Goal: Task Accomplishment & Management: Manage account settings

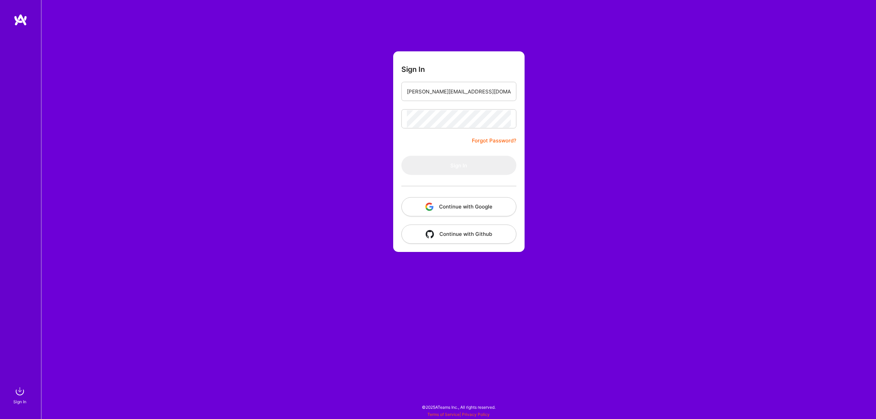
type input "[PERSON_NAME][EMAIL_ADDRESS][DOMAIN_NAME]"
click at [401, 156] on button "Sign In" at bounding box center [458, 165] width 115 height 19
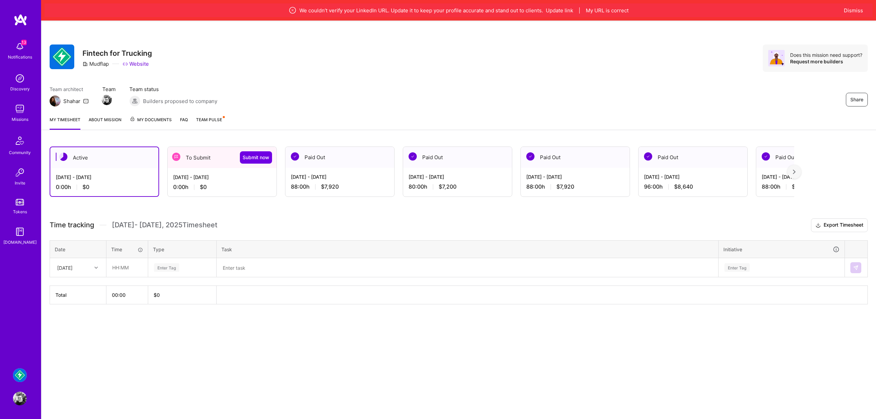
click at [215, 170] on div "[DATE] - [DATE] 0:00 h $0" at bounding box center [222, 182] width 109 height 28
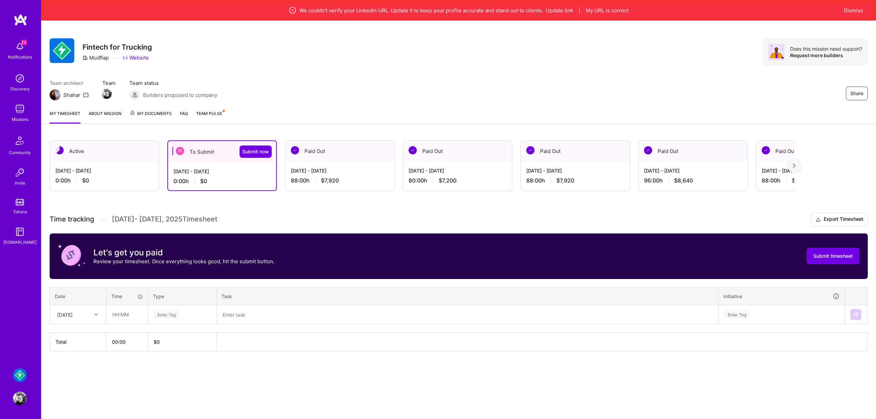
scroll to position [19, 0]
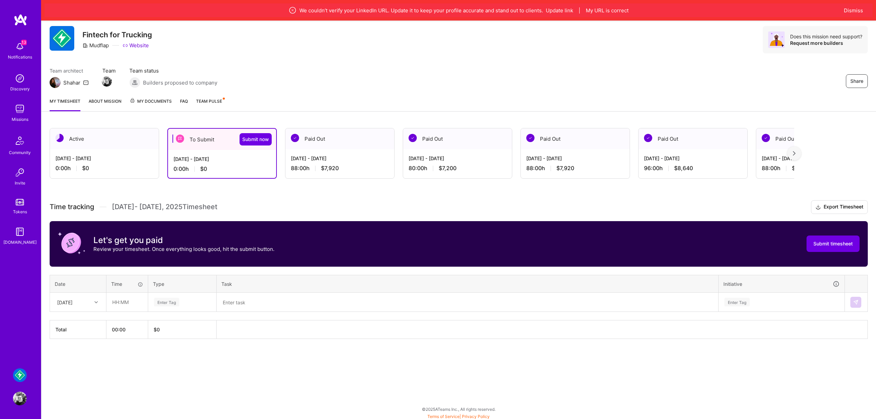
click at [81, 311] on div "[DATE]" at bounding box center [77, 302] width 55 height 18
click at [81, 322] on div "[DATE]" at bounding box center [77, 321] width 55 height 13
drag, startPoint x: 112, startPoint y: 307, endPoint x: 137, endPoint y: 299, distance: 25.9
click at [115, 305] on input "text" at bounding box center [127, 302] width 41 height 18
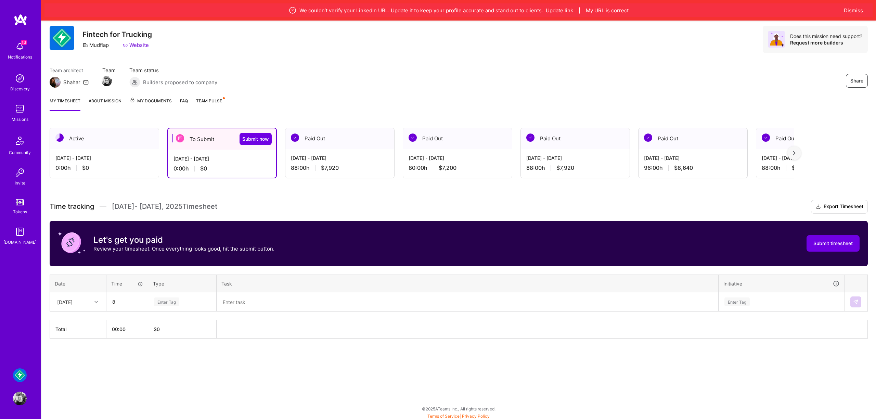
type input "08:00"
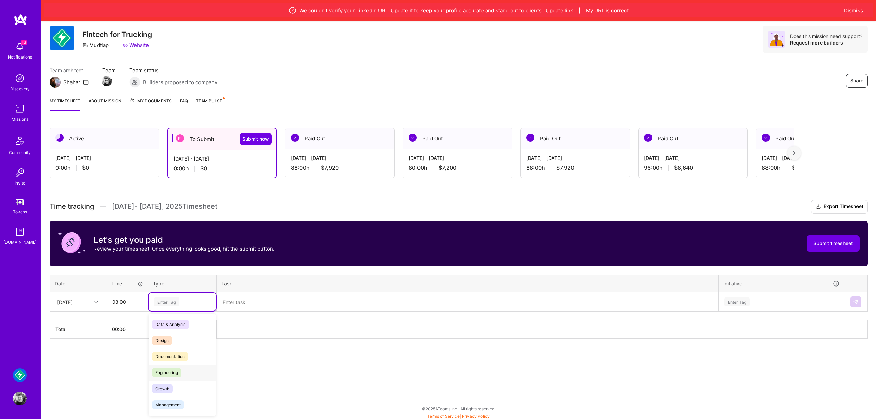
click at [184, 367] on div "Engineering" at bounding box center [181, 372] width 67 height 16
click at [73, 301] on div "[DATE]" at bounding box center [64, 301] width 15 height 7
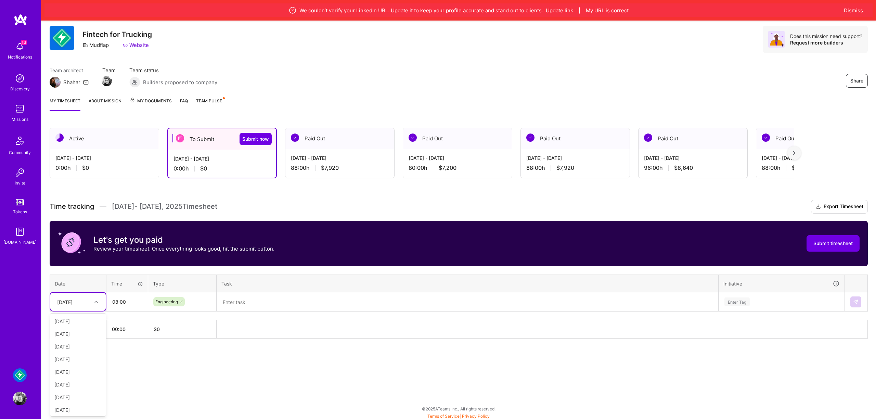
scroll to position [77, 0]
click at [265, 301] on textarea at bounding box center [467, 302] width 500 height 18
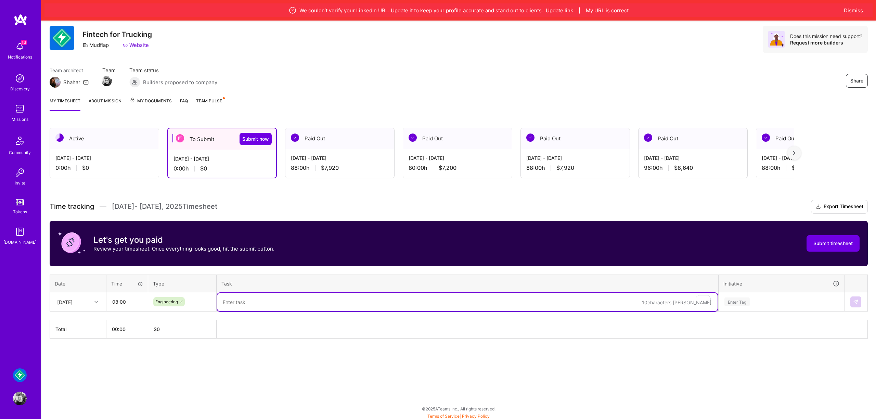
type textarea "F"
type textarea "Manual and automated tests for fleets projects"
drag, startPoint x: 752, startPoint y: 291, endPoint x: 748, endPoint y: 312, distance: 21.3
click at [752, 291] on th "Initiative" at bounding box center [781, 283] width 126 height 18
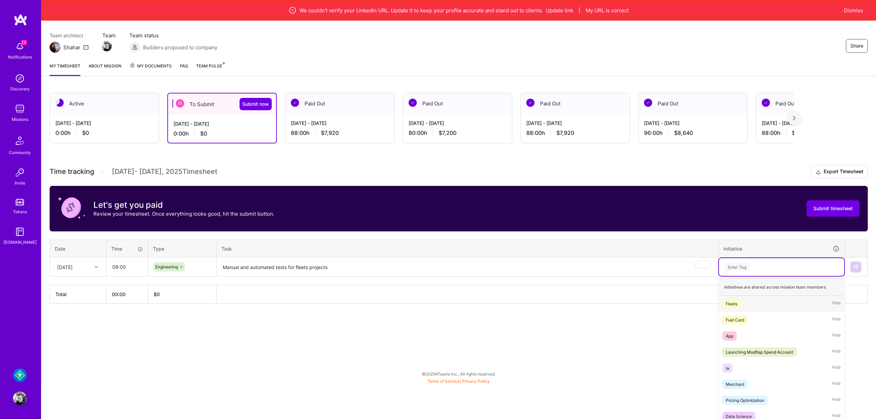
click at [744, 276] on div "option Fleets focused, 1 of 23. 23 results available. Use Up and Down to choose…" at bounding box center [781, 267] width 125 height 18
click at [744, 307] on div "Fleets Hide" at bounding box center [781, 304] width 125 height 16
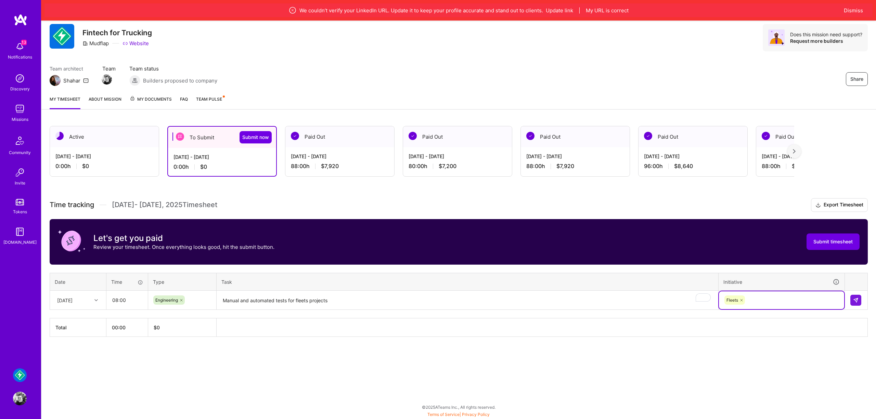
scroll to position [21, 0]
click at [858, 298] on img at bounding box center [855, 299] width 5 height 5
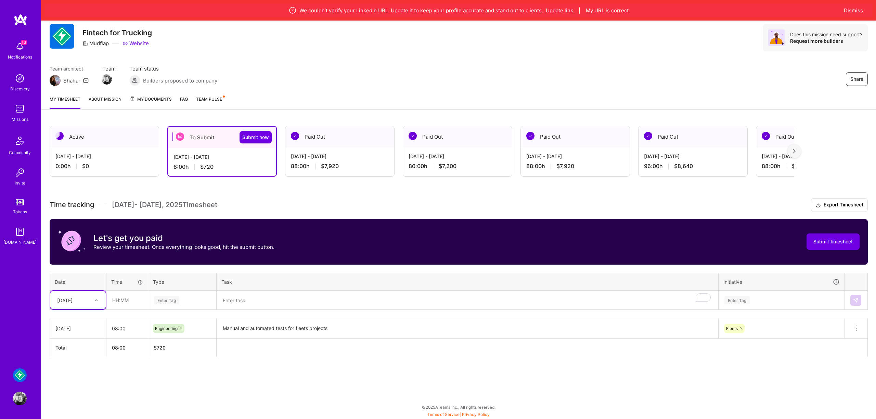
click at [89, 299] on div "[DATE]" at bounding box center [73, 299] width 38 height 11
click at [85, 319] on div "[DATE]" at bounding box center [77, 319] width 55 height 13
click at [117, 301] on input "text" at bounding box center [127, 300] width 41 height 18
type input "08:00"
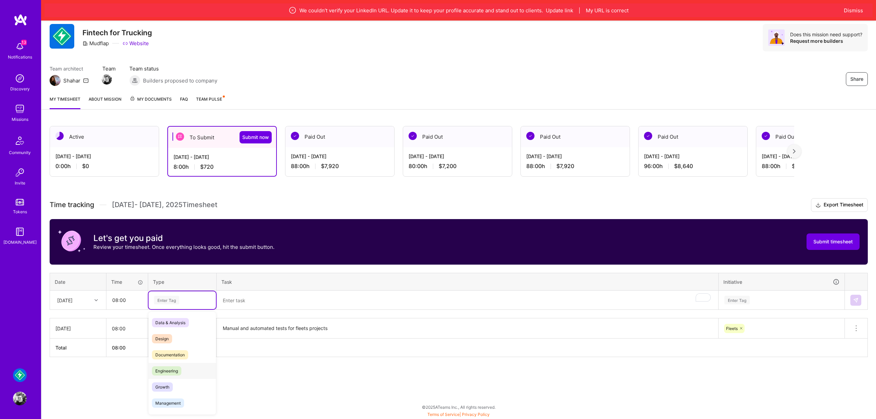
drag, startPoint x: 183, startPoint y: 369, endPoint x: 189, endPoint y: 361, distance: 10.6
click at [183, 369] on div "Engineering" at bounding box center [181, 371] width 67 height 16
click at [254, 298] on textarea "To enrich screen reader interactions, please activate Accessibility in Grammarl…" at bounding box center [467, 300] width 500 height 18
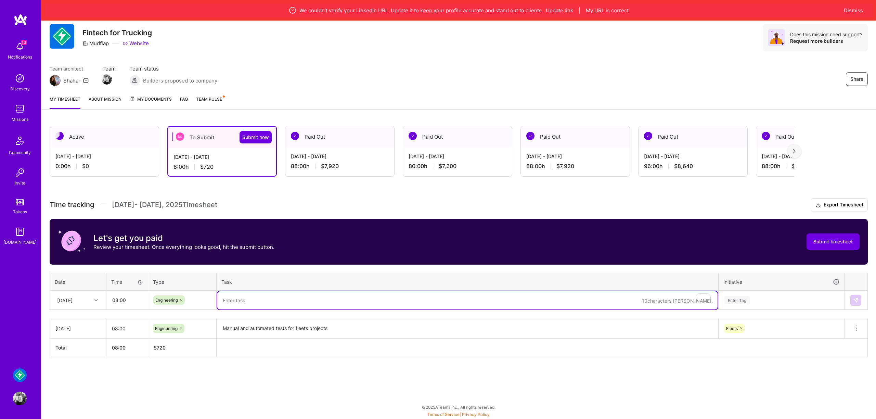
paste textarea "Manual and automated tests for fleets projects"
type textarea "Manual and automated tests for fleets projects"
click at [751, 301] on div "Enter Tag" at bounding box center [781, 300] width 125 height 18
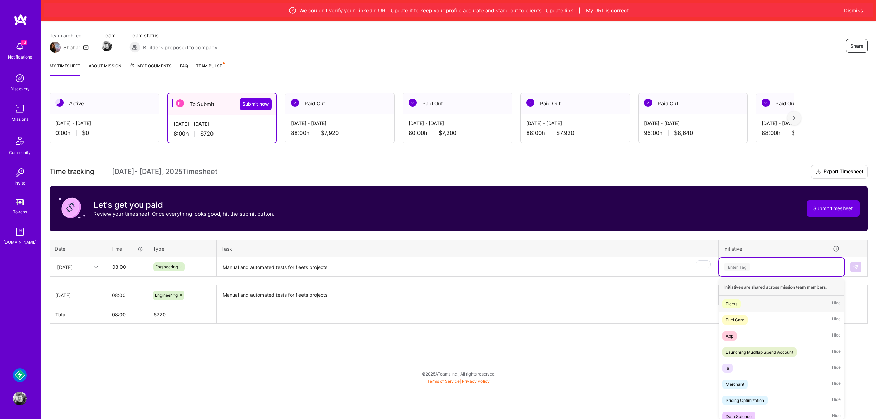
click at [750, 303] on div "Fleets Hide" at bounding box center [781, 304] width 125 height 16
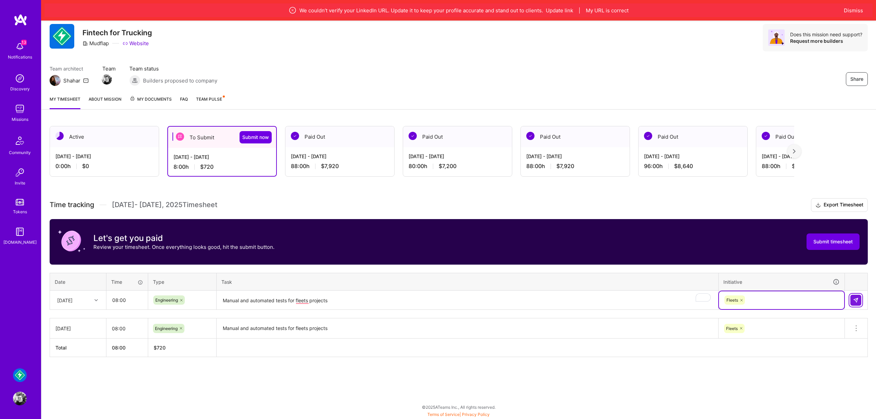
click at [854, 300] on img at bounding box center [855, 299] width 5 height 5
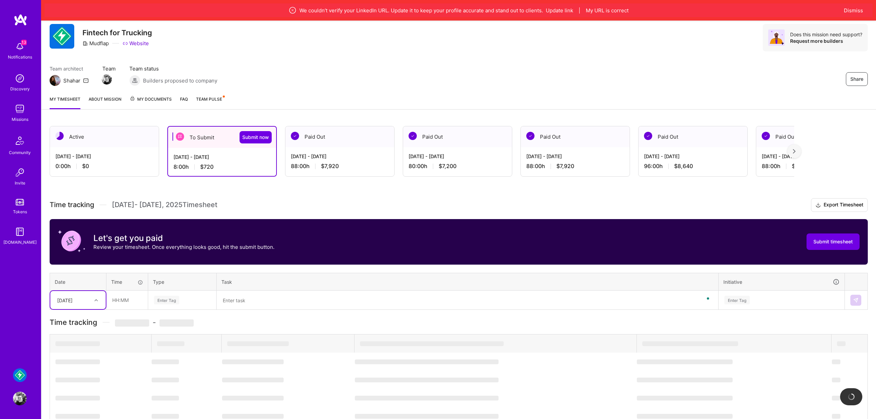
click at [73, 297] on div "[DATE]" at bounding box center [64, 299] width 15 height 7
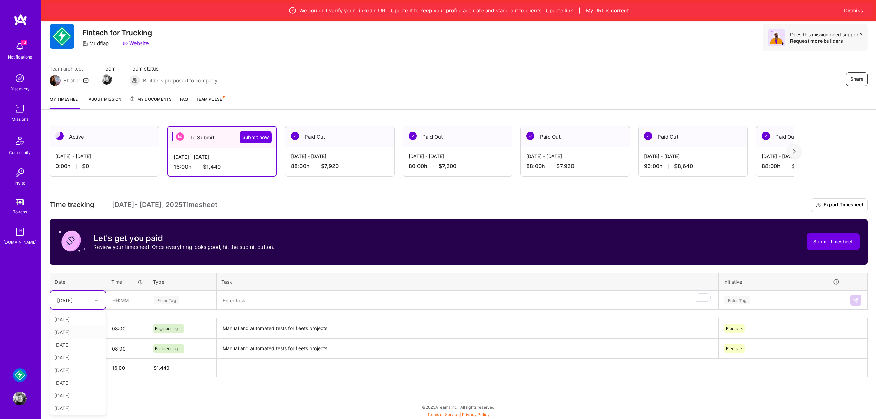
click at [85, 332] on div "[DATE]" at bounding box center [77, 332] width 55 height 13
drag, startPoint x: 155, startPoint y: 286, endPoint x: 143, endPoint y: 293, distance: 13.2
click at [154, 287] on th "Type" at bounding box center [182, 282] width 68 height 18
click at [140, 294] on input "text" at bounding box center [127, 300] width 41 height 18
type input "08:00"
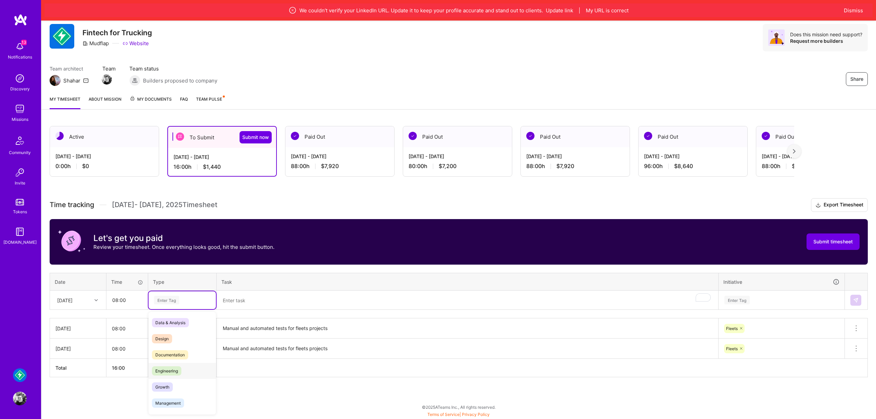
drag, startPoint x: 172, startPoint y: 369, endPoint x: 189, endPoint y: 362, distance: 17.9
click at [172, 369] on span "Engineering" at bounding box center [166, 370] width 29 height 9
click at [324, 298] on textarea "To enrich screen reader interactions, please activate Accessibility in Grammarl…" at bounding box center [467, 300] width 500 height 18
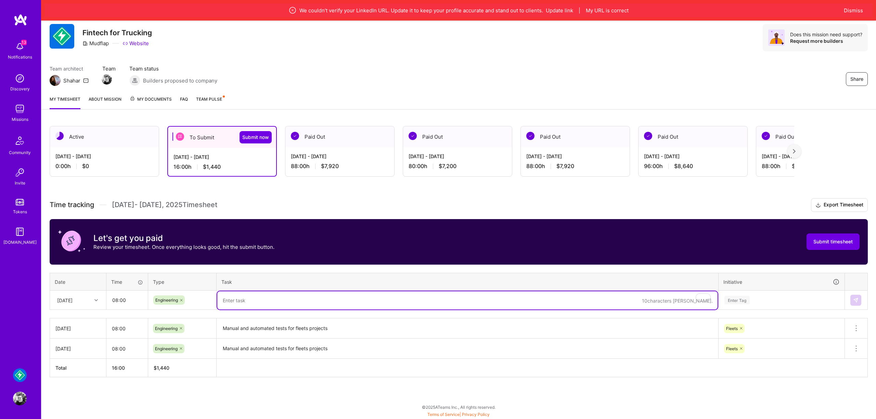
paste textarea "Manual and automated tests for fleets projects"
type textarea "Manual and automated tests for fleets projects"
click at [803, 307] on div "Enter Tag" at bounding box center [781, 300] width 125 height 18
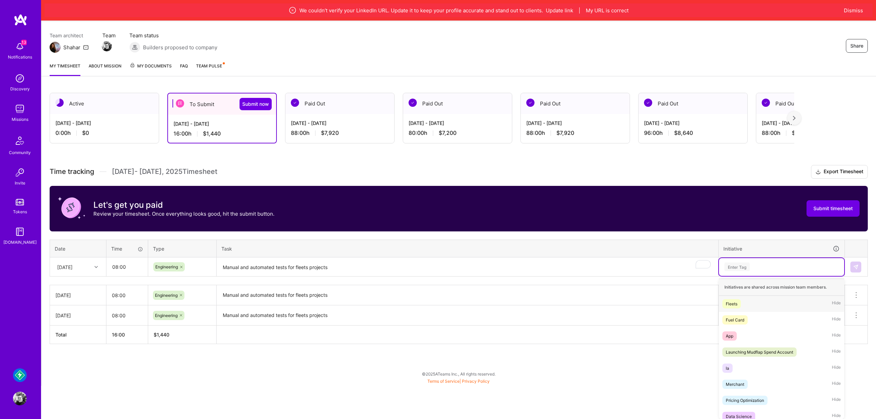
click at [750, 307] on div "Fleets Hide" at bounding box center [781, 304] width 125 height 16
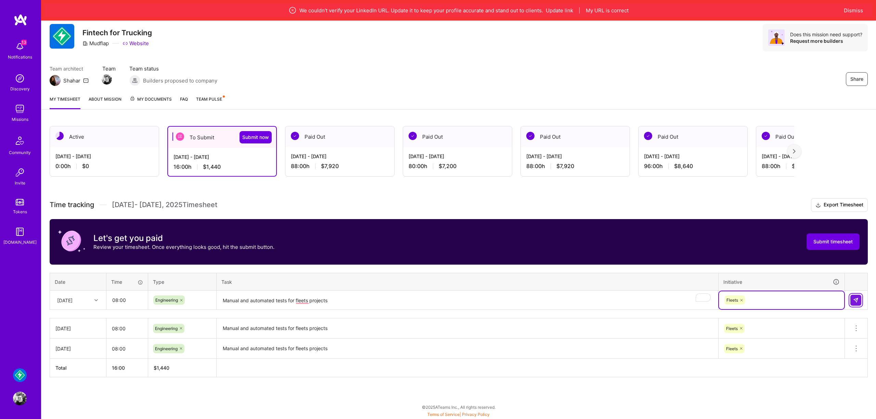
click at [859, 298] on button at bounding box center [855, 300] width 11 height 11
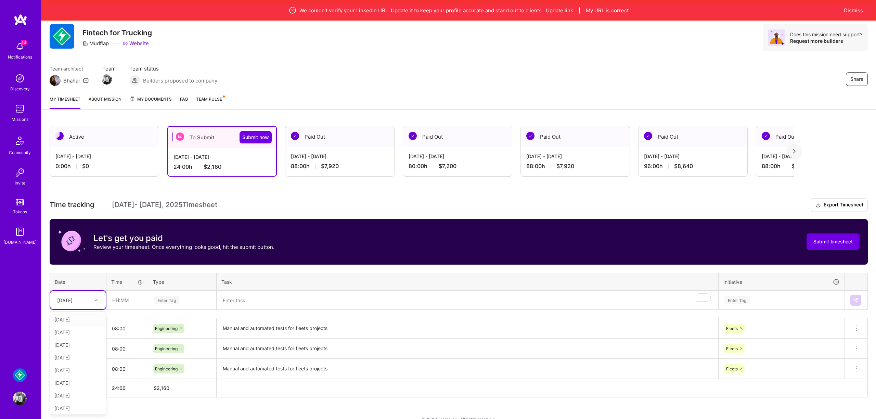
click at [84, 302] on div "[DATE]" at bounding box center [73, 299] width 38 height 11
drag, startPoint x: 75, startPoint y: 347, endPoint x: 99, endPoint y: 315, distance: 40.3
click at [75, 347] on div "[DATE]" at bounding box center [77, 344] width 55 height 13
click at [114, 297] on input "text" at bounding box center [127, 300] width 41 height 18
type input "08:00"
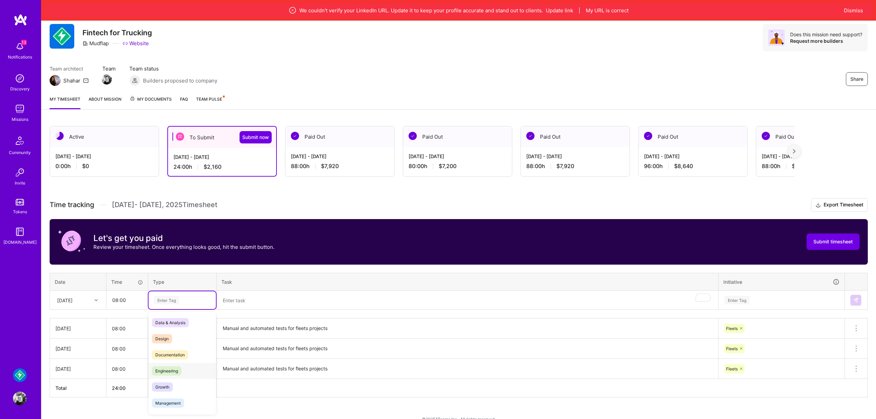
drag, startPoint x: 186, startPoint y: 375, endPoint x: 193, endPoint y: 354, distance: 21.9
click at [186, 374] on div "Engineering" at bounding box center [181, 371] width 67 height 16
click at [239, 303] on textarea "To enrich screen reader interactions, please activate Accessibility in Grammarl…" at bounding box center [467, 300] width 500 height 18
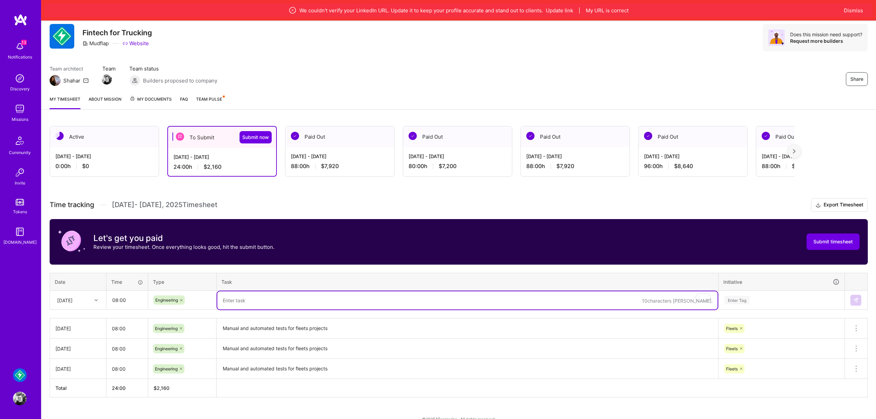
paste textarea "Manual and automated tests for fleets projects"
type textarea "Manual and automated tests for fleets projects"
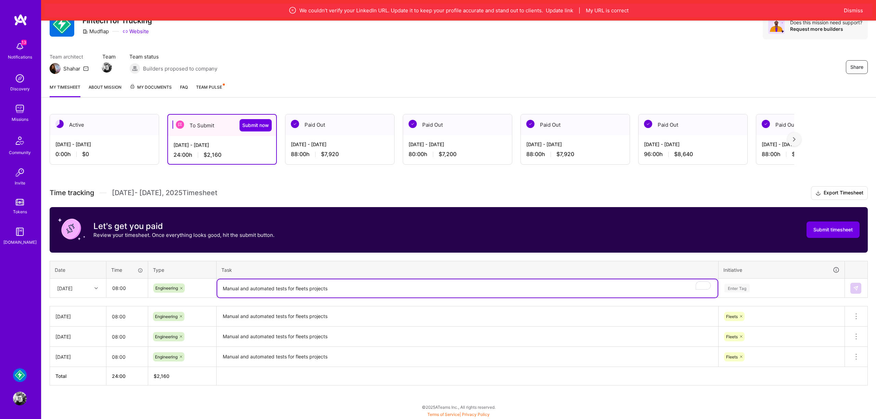
click at [757, 297] on div "Enter Tag" at bounding box center [781, 288] width 125 height 18
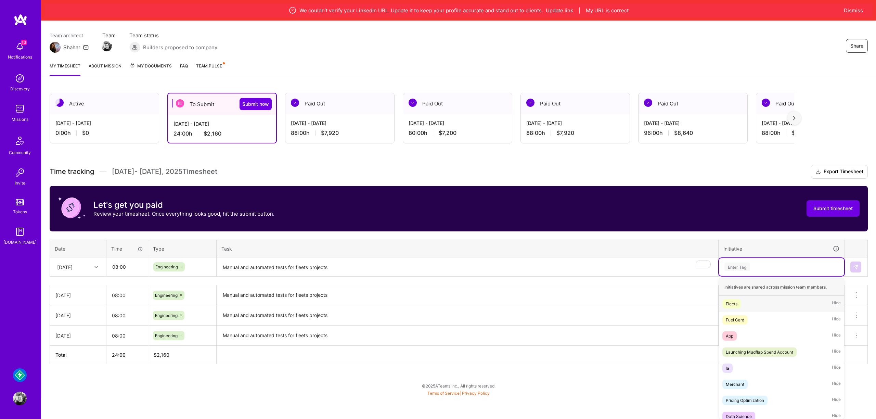
click at [746, 304] on div "Fleets Hide" at bounding box center [781, 304] width 125 height 16
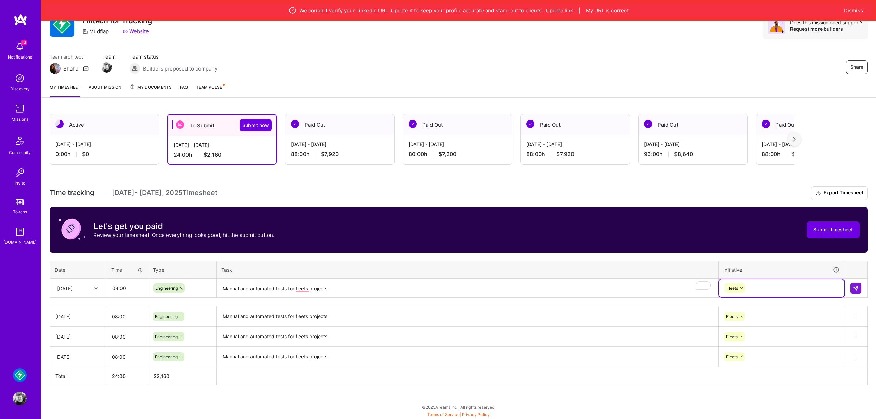
scroll to position [33, 0]
click at [857, 286] on img at bounding box center [855, 287] width 5 height 5
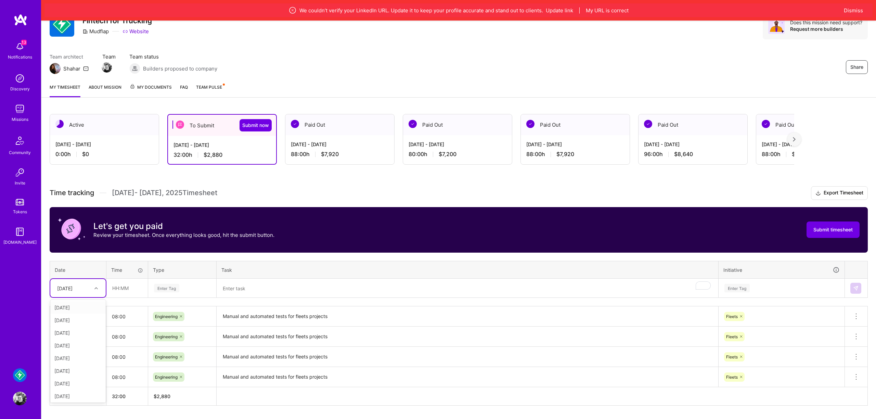
click at [82, 292] on div "[DATE]" at bounding box center [73, 287] width 38 height 11
click at [85, 371] on div "[DATE]" at bounding box center [77, 370] width 55 height 13
click at [139, 287] on input "text" at bounding box center [127, 288] width 41 height 18
type input "08:00"
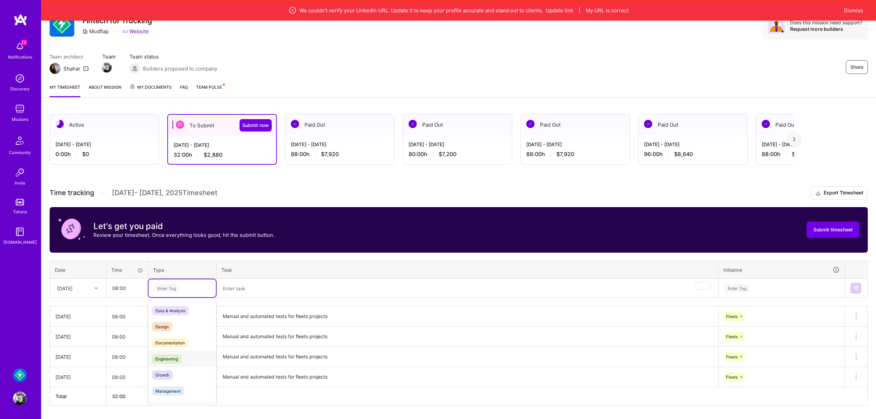
drag, startPoint x: 170, startPoint y: 355, endPoint x: 203, endPoint y: 323, distance: 45.5
click at [170, 355] on span "Engineering" at bounding box center [166, 358] width 29 height 9
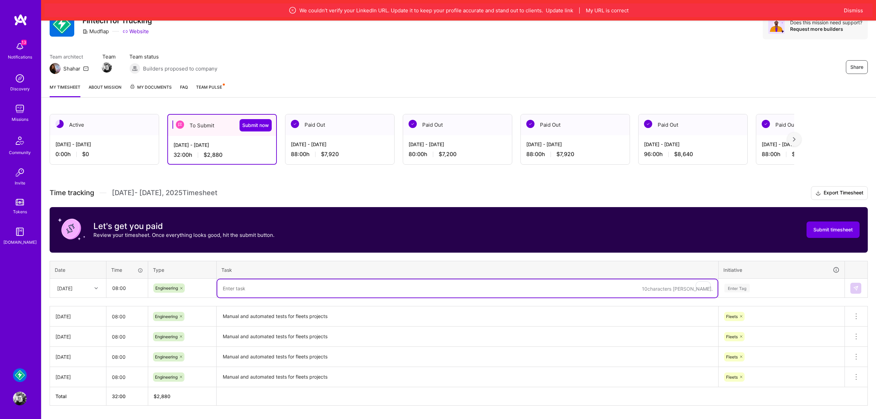
click at [244, 284] on textarea "To enrich screen reader interactions, please activate Accessibility in Grammarl…" at bounding box center [467, 288] width 500 height 18
paste textarea "Manual and automated tests for fleets projects"
type textarea "Manual and automated tests for fleets projects"
drag, startPoint x: 805, startPoint y: 298, endPoint x: 802, endPoint y: 296, distance: 4.0
click at [805, 298] on div "Time tracking [DATE] - [DATE] Timesheet Export Timesheet Let's get you paid Rev…" at bounding box center [459, 295] width 818 height 219
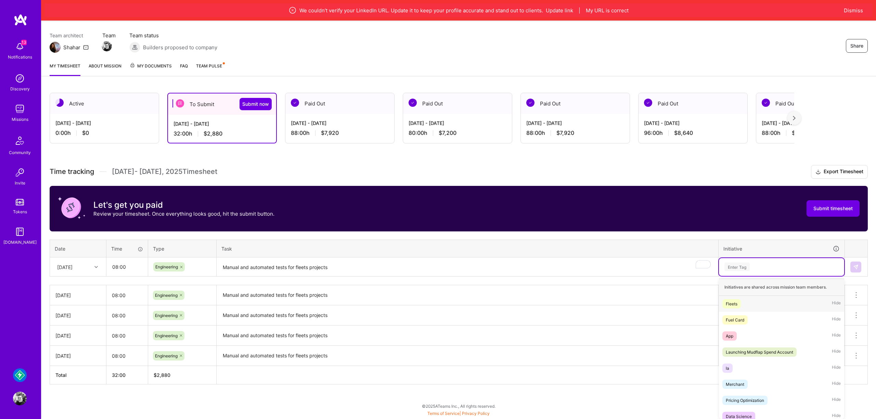
drag, startPoint x: 769, startPoint y: 283, endPoint x: 762, endPoint y: 291, distance: 10.9
click at [769, 276] on div "option Fleets, selected. option Fleets focused, 1 of 23. 23 results available. …" at bounding box center [781, 267] width 125 height 18
drag, startPoint x: 750, startPoint y: 301, endPoint x: 800, endPoint y: 284, distance: 52.4
click at [750, 302] on div "Fleets Hide" at bounding box center [781, 304] width 125 height 16
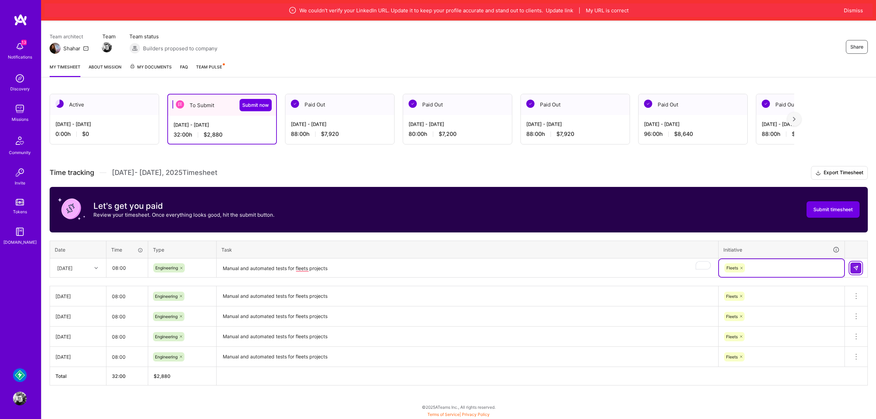
click at [853, 267] on img at bounding box center [855, 267] width 5 height 5
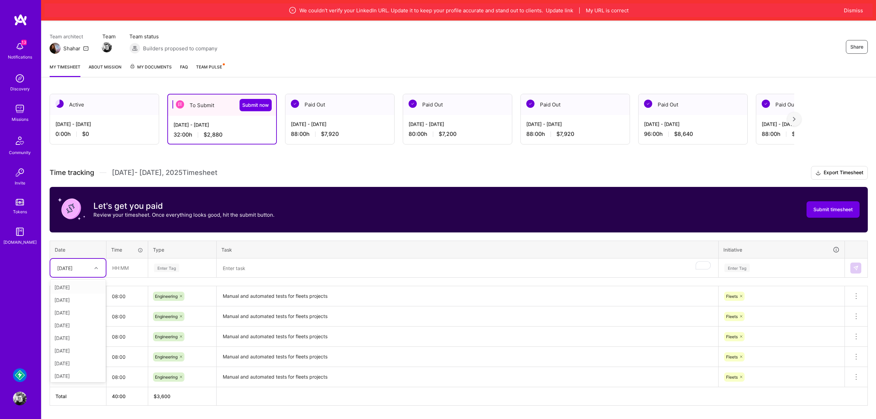
click at [77, 275] on div "[DATE]" at bounding box center [77, 268] width 55 height 18
click at [77, 353] on div "[DATE]" at bounding box center [77, 353] width 55 height 13
click at [128, 270] on input "text" at bounding box center [127, 268] width 41 height 18
type input "08:00"
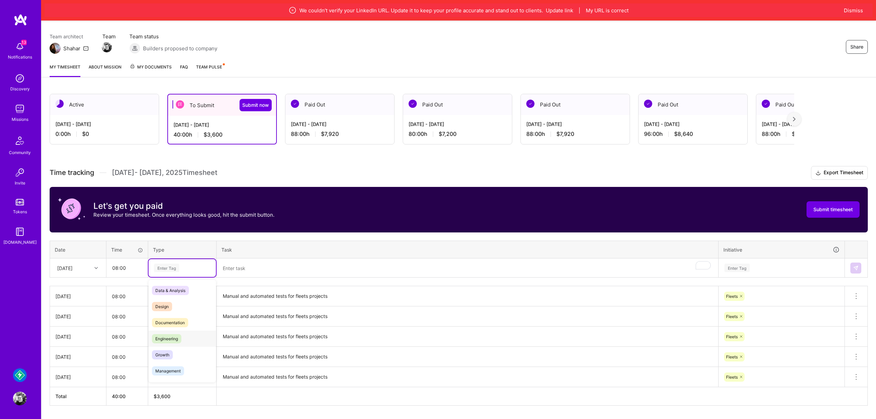
click at [182, 343] on div "Engineering" at bounding box center [181, 338] width 67 height 16
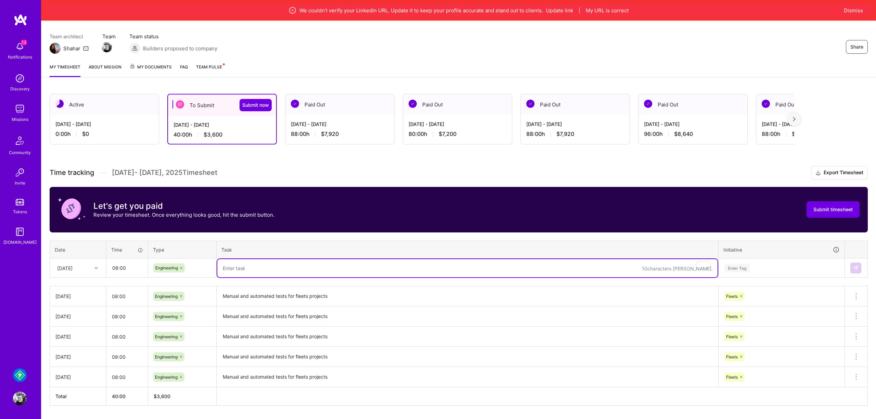
click at [236, 267] on textarea "To enrich screen reader interactions, please activate Accessibility in Grammarl…" at bounding box center [467, 268] width 500 height 18
paste textarea "Manual and automated tests for fleets projects"
type textarea "Manual and automated tests for fleets projects"
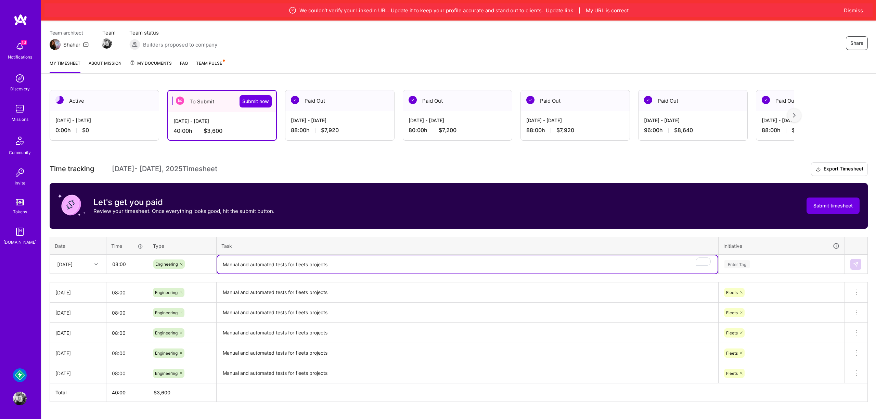
click at [767, 267] on div "Enter Tag" at bounding box center [782, 264] width 116 height 9
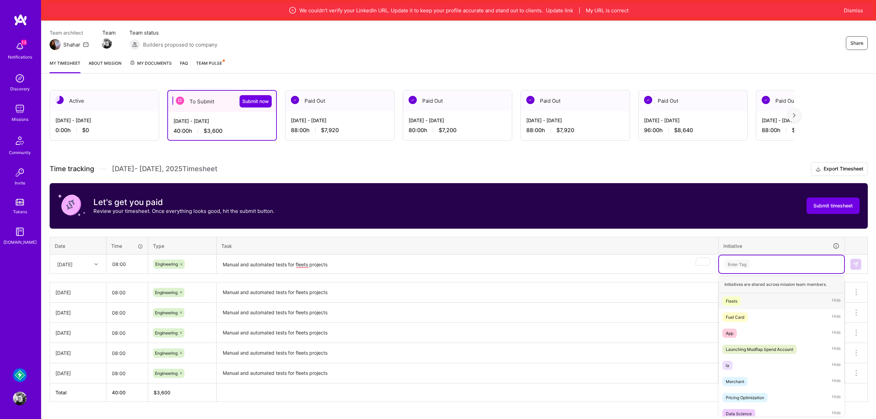
click at [747, 296] on div "Fleets Hide" at bounding box center [781, 301] width 125 height 16
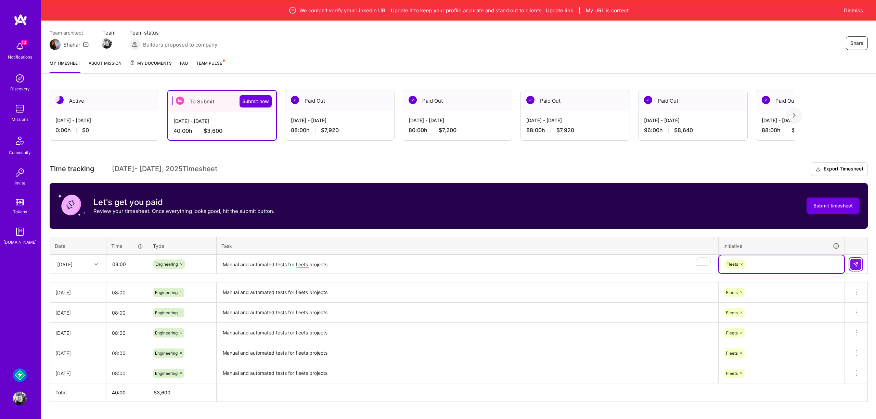
click at [854, 264] on button at bounding box center [855, 264] width 11 height 11
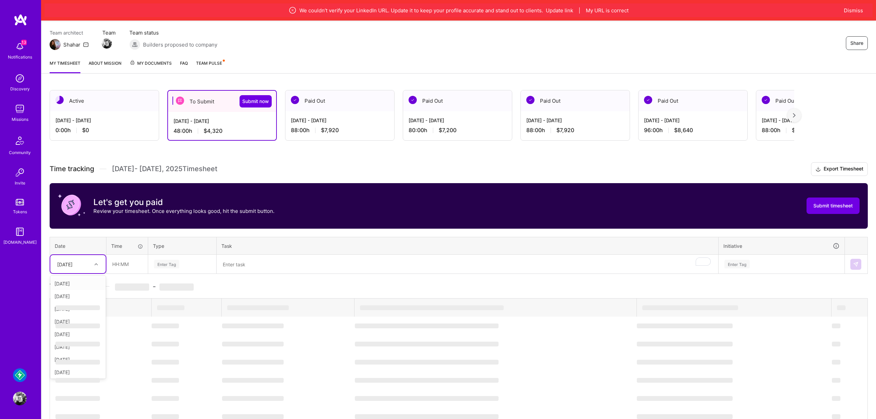
click at [90, 272] on div "[DATE]" at bounding box center [77, 264] width 55 height 18
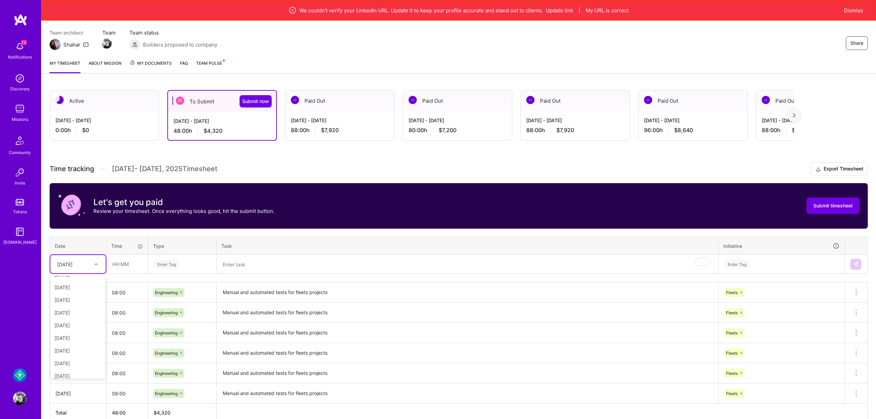
scroll to position [63, 0]
click at [83, 308] on div "[DATE]" at bounding box center [77, 309] width 55 height 13
click at [128, 261] on input "text" at bounding box center [127, 264] width 41 height 18
type input "08:00"
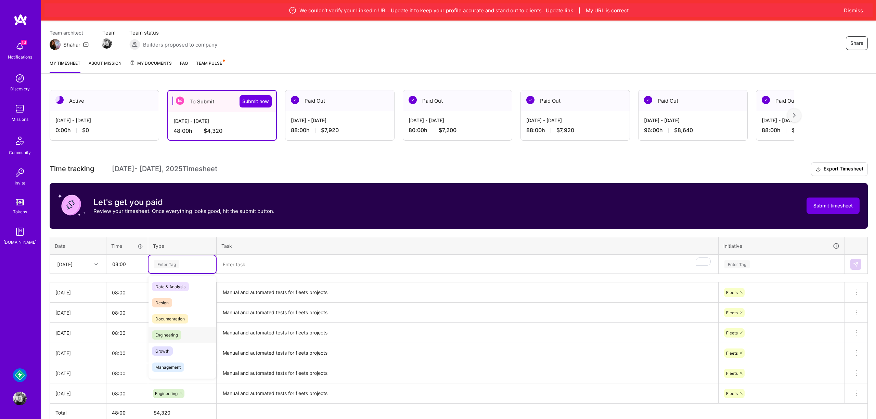
drag, startPoint x: 193, startPoint y: 331, endPoint x: 248, endPoint y: 261, distance: 88.7
click at [193, 331] on div "Engineering" at bounding box center [181, 335] width 67 height 16
click at [248, 261] on textarea "To enrich screen reader interactions, please activate Accessibility in Grammarl…" at bounding box center [467, 264] width 500 height 18
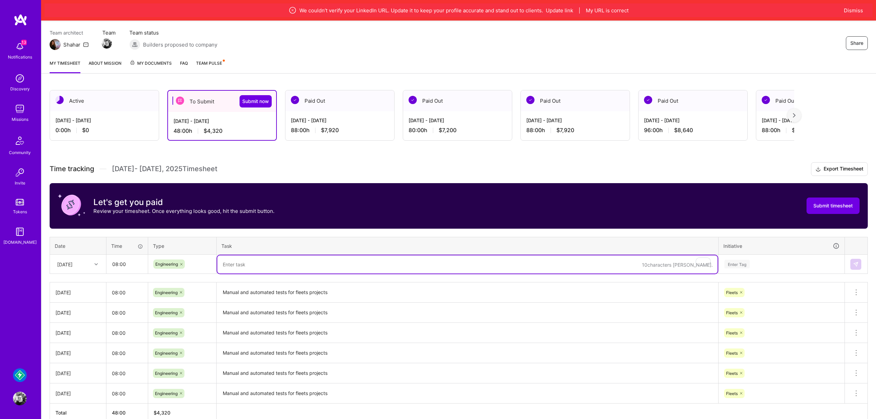
paste textarea "Manual and automated tests for fleets projects"
type textarea "Manual and automated tests for fleets projects"
drag, startPoint x: 760, startPoint y: 267, endPoint x: 757, endPoint y: 267, distance: 3.5
click at [759, 267] on div "Enter Tag" at bounding box center [782, 264] width 116 height 9
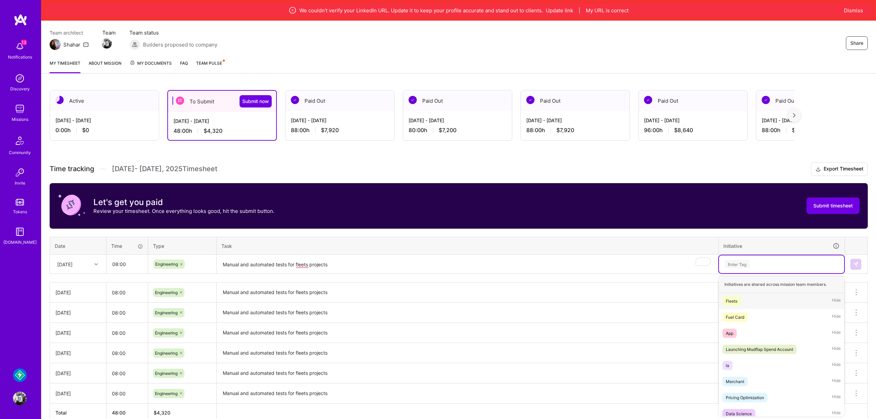
drag, startPoint x: 741, startPoint y: 304, endPoint x: 746, endPoint y: 301, distance: 5.4
click at [741, 304] on div "Fleets Hide" at bounding box center [781, 301] width 125 height 16
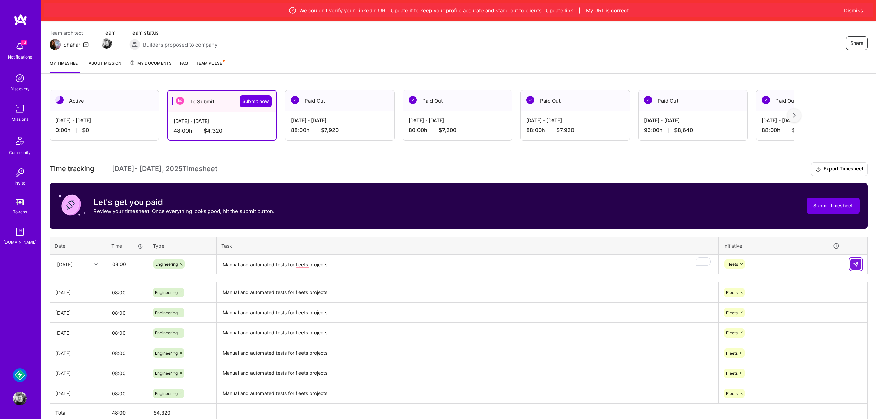
drag, startPoint x: 856, startPoint y: 263, endPoint x: 844, endPoint y: 263, distance: 12.3
click at [856, 263] on img at bounding box center [855, 263] width 5 height 5
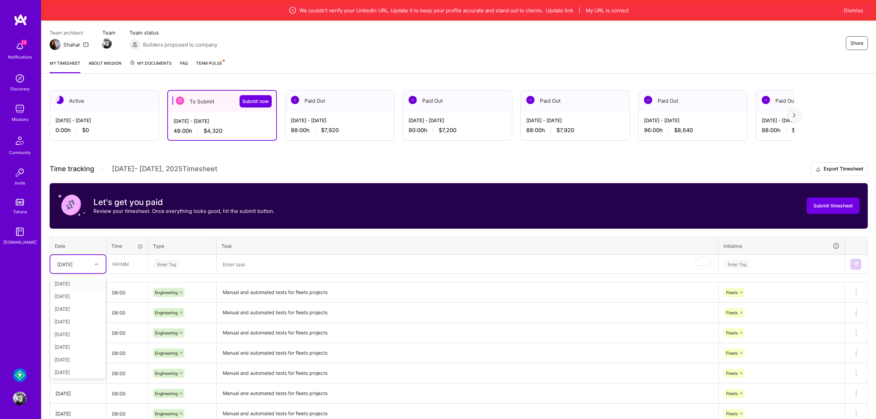
click at [100, 266] on div at bounding box center [97, 264] width 11 height 9
click at [82, 325] on div "[DATE]" at bounding box center [77, 321] width 55 height 13
click at [127, 263] on input "text" at bounding box center [127, 264] width 41 height 18
type input "08:00"
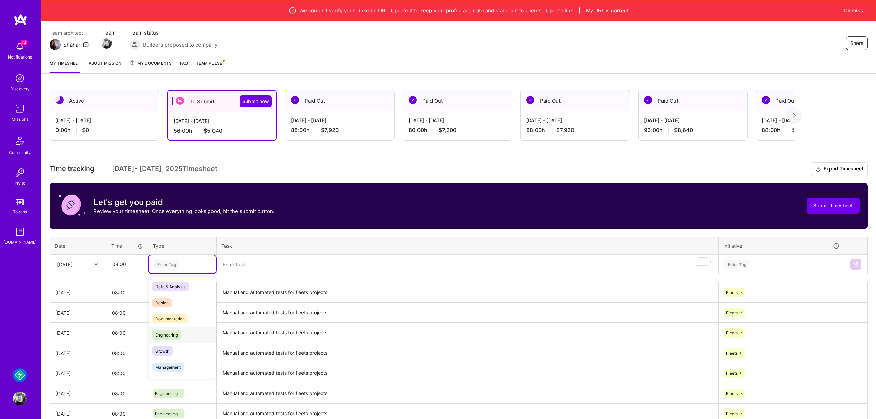
drag, startPoint x: 170, startPoint y: 333, endPoint x: 312, endPoint y: 261, distance: 159.4
click at [171, 333] on span "Engineering" at bounding box center [166, 334] width 29 height 9
drag, startPoint x: 297, startPoint y: 259, endPoint x: 290, endPoint y: 264, distance: 8.3
click at [296, 259] on textarea "To enrich screen reader interactions, please activate Accessibility in Grammarl…" at bounding box center [467, 264] width 500 height 18
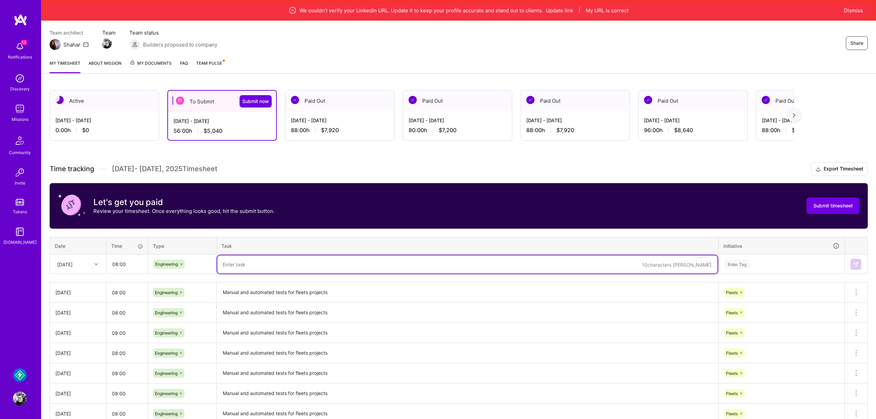
paste textarea "Manual and automated tests for fleets projects"
type textarea "Manual and automated tests for fleets projects"
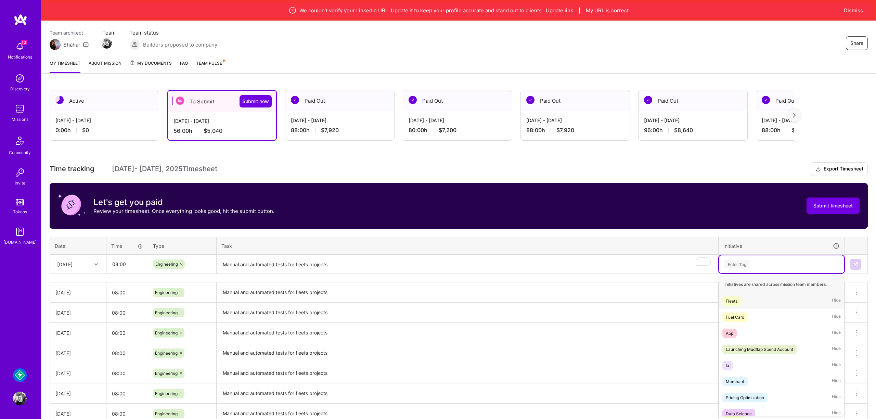
drag, startPoint x: 730, startPoint y: 260, endPoint x: 732, endPoint y: 272, distance: 12.5
click at [730, 260] on div "Enter Tag" at bounding box center [736, 264] width 25 height 11
drag, startPoint x: 731, startPoint y: 298, endPoint x: 744, endPoint y: 291, distance: 14.8
click at [731, 298] on div "Fleets" at bounding box center [732, 300] width 12 height 7
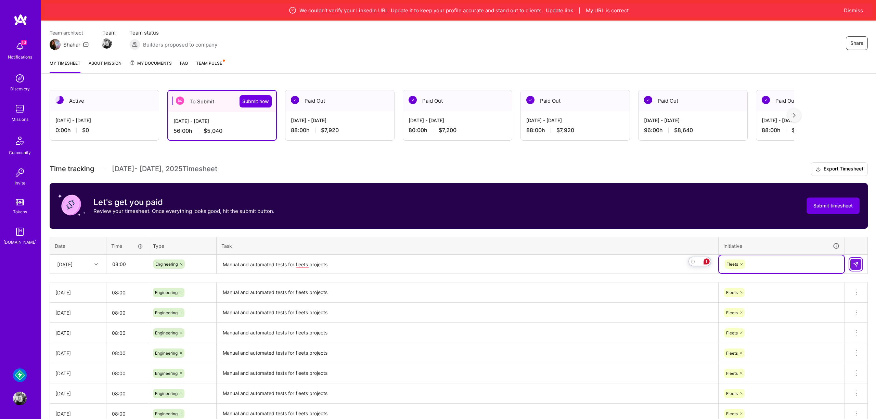
click at [859, 262] on button at bounding box center [855, 264] width 11 height 11
drag, startPoint x: 94, startPoint y: 262, endPoint x: 82, endPoint y: 300, distance: 39.7
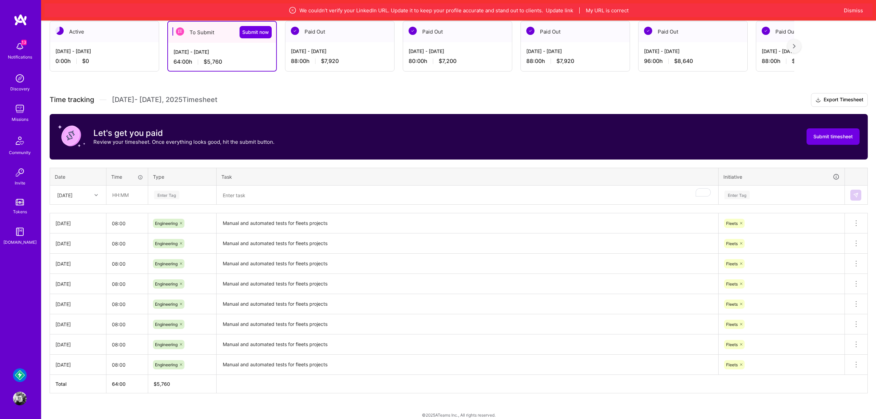
scroll to position [133, 0]
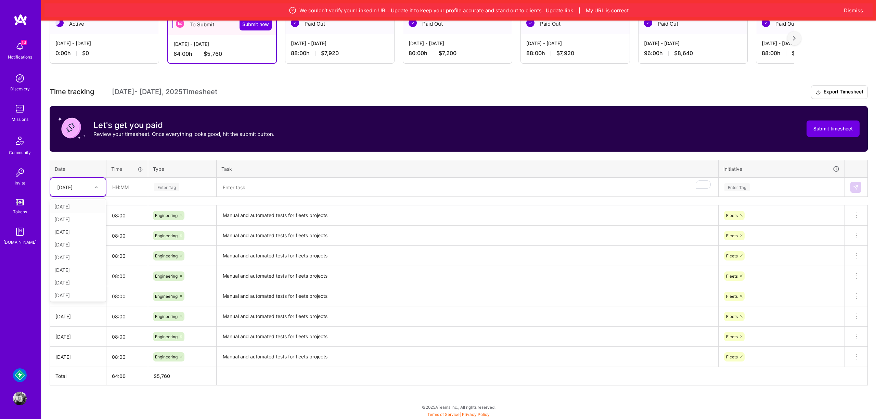
drag, startPoint x: 84, startPoint y: 188, endPoint x: 77, endPoint y: 253, distance: 65.0
click at [73, 189] on div "[DATE]" at bounding box center [64, 186] width 15 height 7
click at [78, 245] on div "[DATE]" at bounding box center [77, 243] width 55 height 13
click at [130, 185] on input "text" at bounding box center [127, 187] width 41 height 18
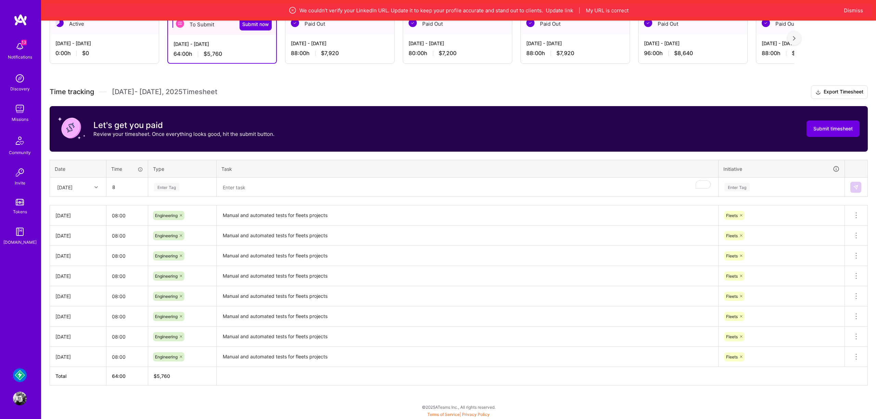
type input "08:00"
drag, startPoint x: 168, startPoint y: 255, endPoint x: 226, endPoint y: 205, distance: 76.2
click at [169, 254] on span "Engineering" at bounding box center [166, 257] width 29 height 9
click at [250, 190] on textarea "To enrich screen reader interactions, please activate Accessibility in Grammarl…" at bounding box center [467, 187] width 500 height 18
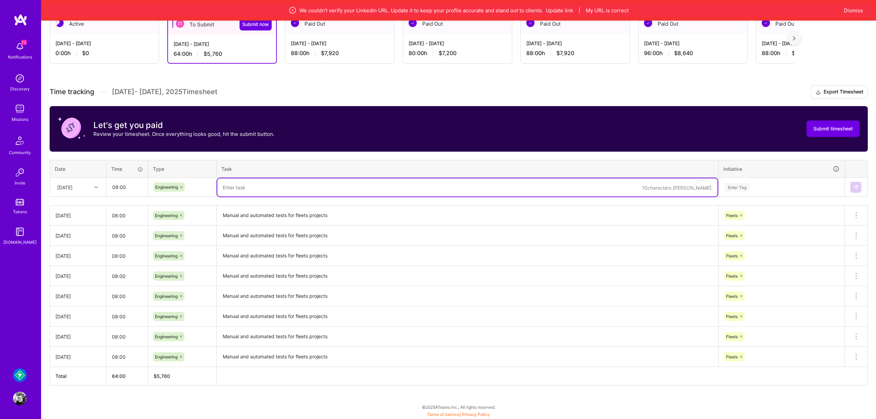
paste textarea "Manual and automated tests for fleets projects"
type textarea "Manual and automated tests for fleets projects"
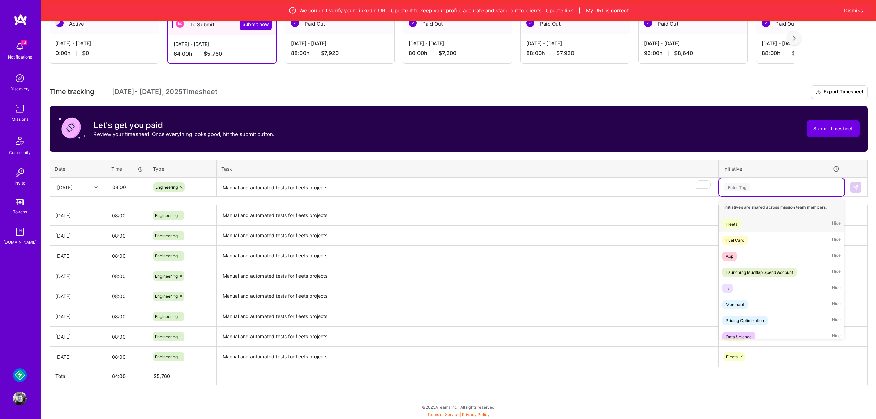
click at [735, 181] on div "Enter Tag" at bounding box center [781, 187] width 125 height 18
click at [736, 226] on div "Fleets" at bounding box center [732, 223] width 12 height 7
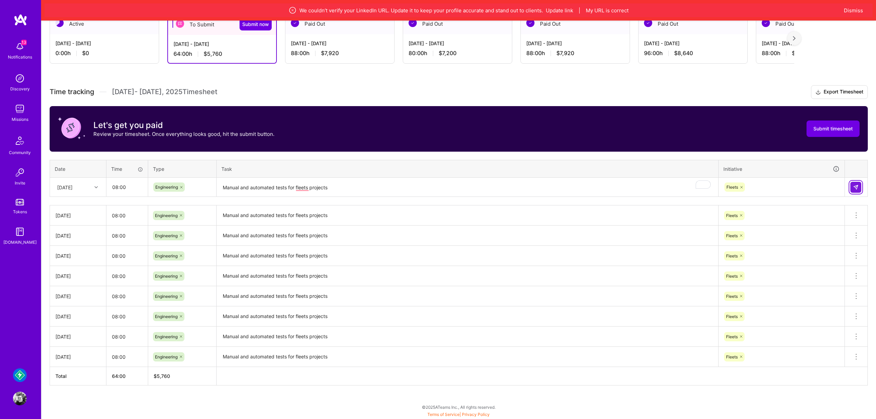
drag, startPoint x: 855, startPoint y: 186, endPoint x: 849, endPoint y: 181, distance: 7.5
click at [855, 186] on img at bounding box center [855, 186] width 5 height 5
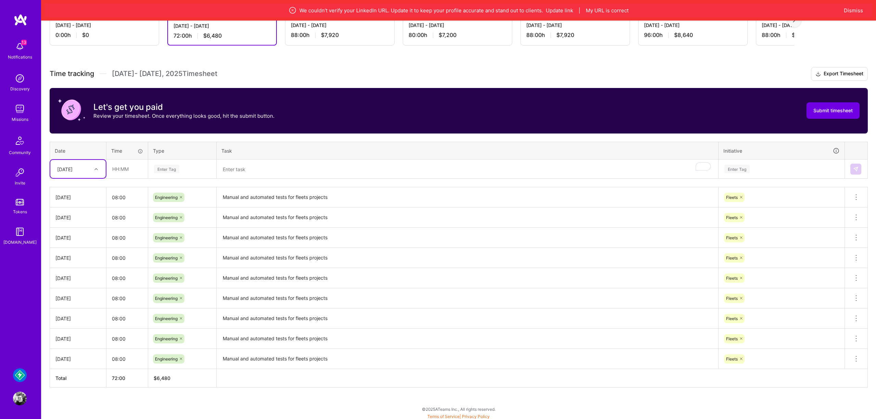
scroll to position [154, 0]
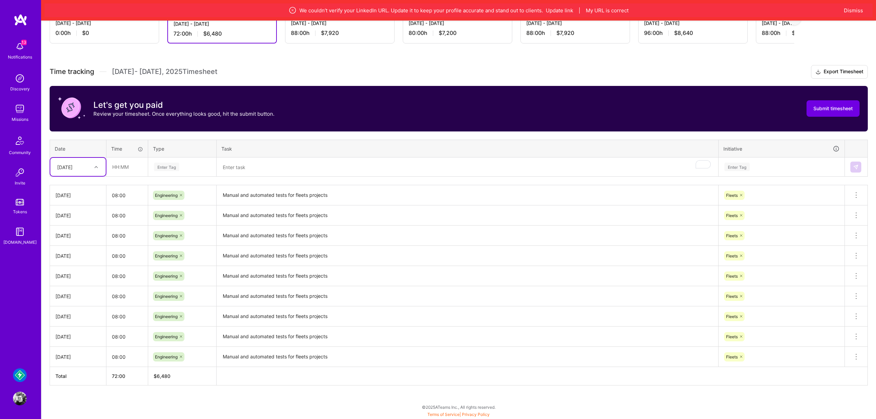
click at [69, 168] on div "[DATE]" at bounding box center [64, 166] width 15 height 7
click at [80, 260] on div "[DATE]" at bounding box center [77, 261] width 55 height 13
click at [131, 165] on input "text" at bounding box center [127, 167] width 41 height 18
type input "08:00"
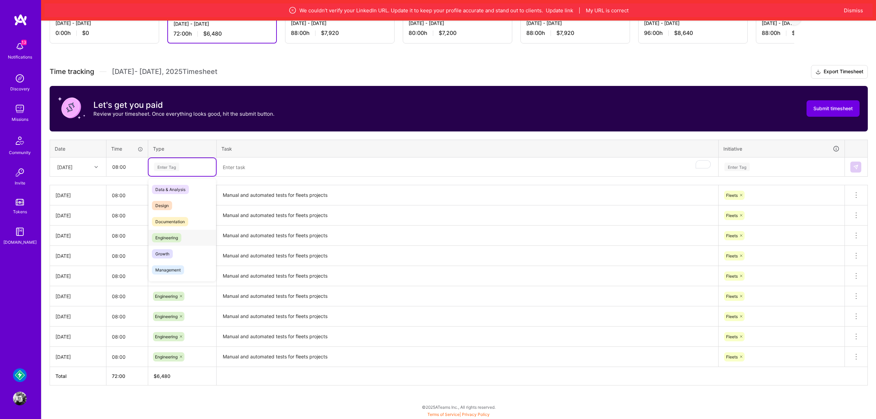
click at [172, 233] on span "Engineering" at bounding box center [166, 237] width 29 height 9
click at [256, 166] on textarea "To enrich screen reader interactions, please activate Accessibility in Grammarl…" at bounding box center [467, 167] width 500 height 18
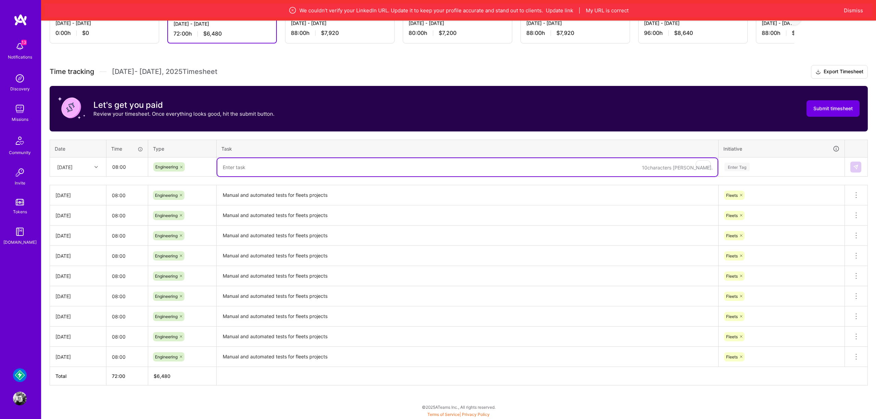
paste textarea "Manual and automated tests for fleets projects"
type textarea "Manual and automated tests for fleets projects"
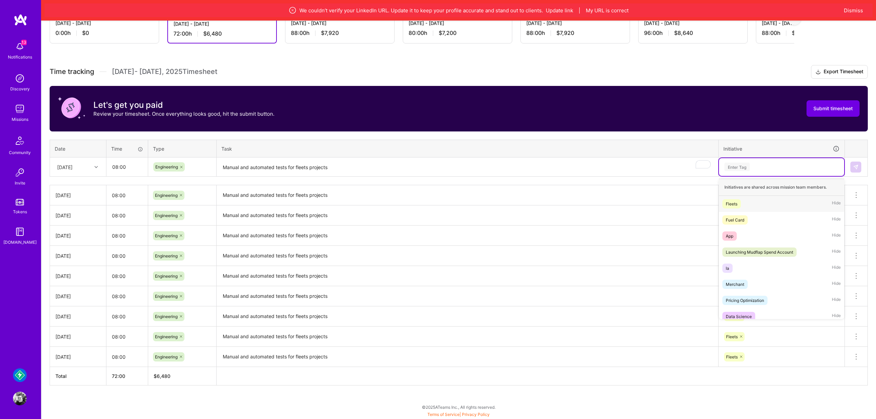
click at [757, 167] on div "Enter Tag" at bounding box center [782, 167] width 116 height 9
click at [748, 202] on div "Fleets Hide" at bounding box center [781, 204] width 125 height 16
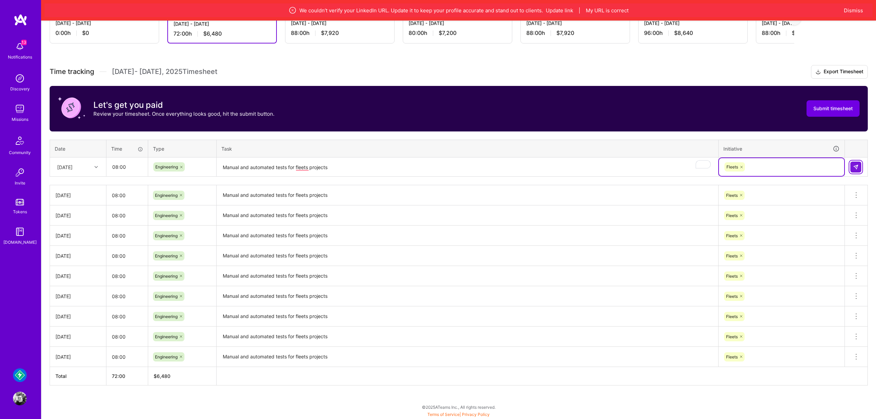
click at [853, 167] on img at bounding box center [855, 166] width 5 height 5
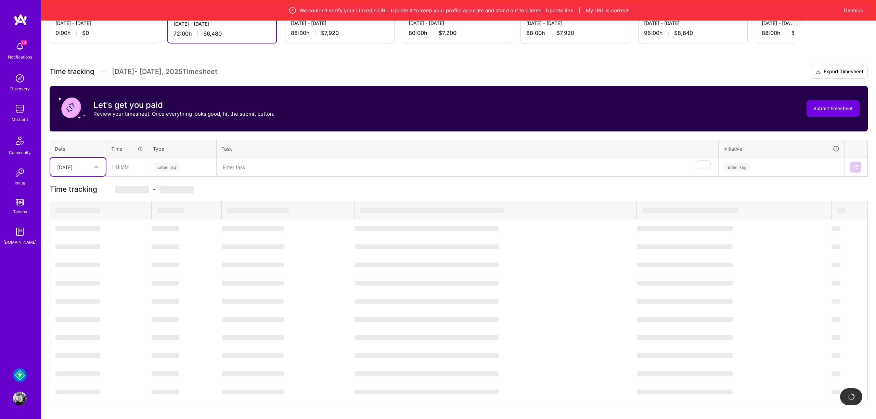
click at [64, 167] on div "[DATE]" at bounding box center [64, 166] width 15 height 7
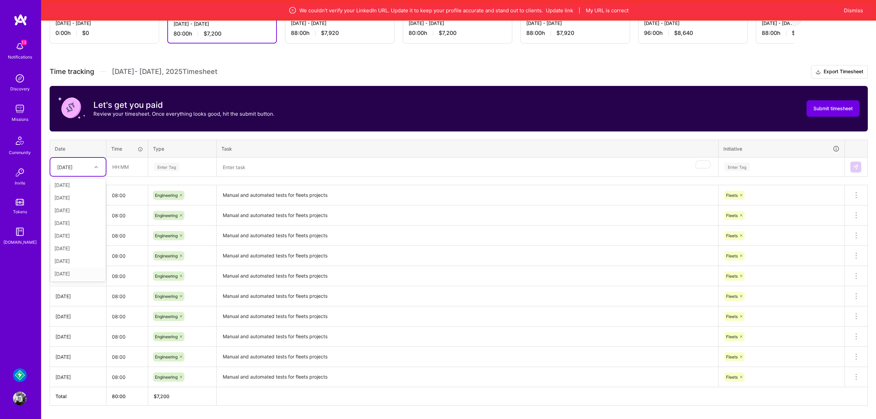
drag, startPoint x: 80, startPoint y: 273, endPoint x: 105, endPoint y: 226, distance: 52.3
click at [81, 272] on div "[DATE]" at bounding box center [77, 273] width 55 height 13
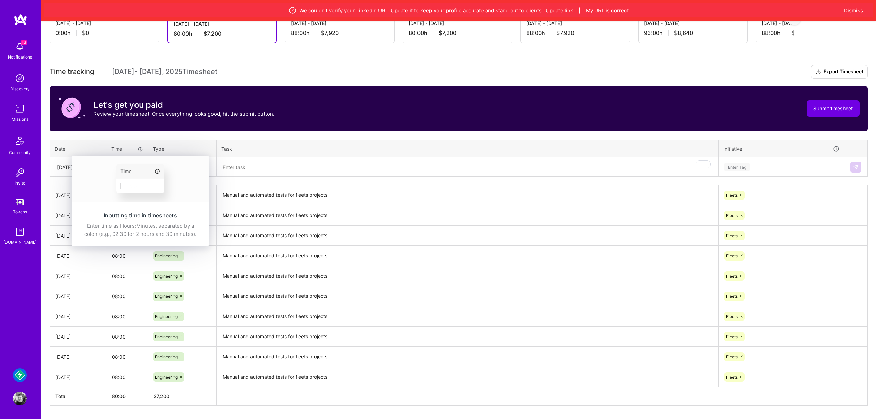
click at [124, 168] on img at bounding box center [140, 179] width 137 height 46
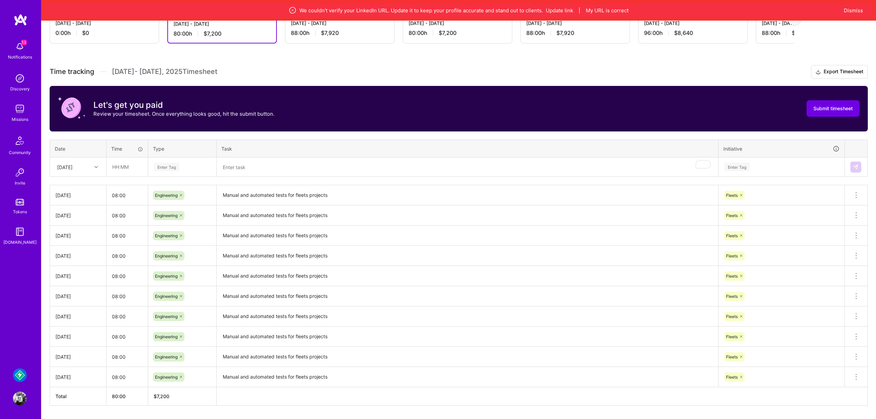
drag, startPoint x: 147, startPoint y: 166, endPoint x: 144, endPoint y: 167, distance: 3.7
click at [147, 166] on tr "[DATE] Enter Tag Enter Tag" at bounding box center [459, 166] width 818 height 19
click at [135, 168] on input "text" at bounding box center [127, 167] width 41 height 18
type input "08:00"
click at [163, 238] on span "Engineering" at bounding box center [166, 237] width 29 height 9
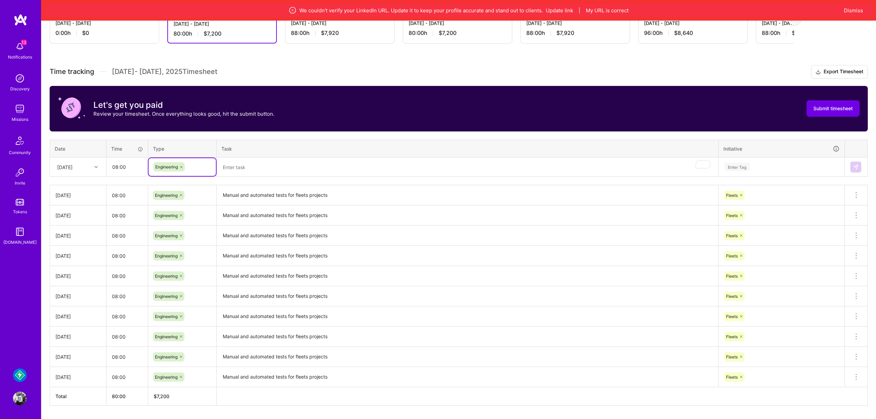
click at [270, 171] on textarea "To enrich screen reader interactions, please activate Accessibility in Grammarl…" at bounding box center [467, 167] width 500 height 18
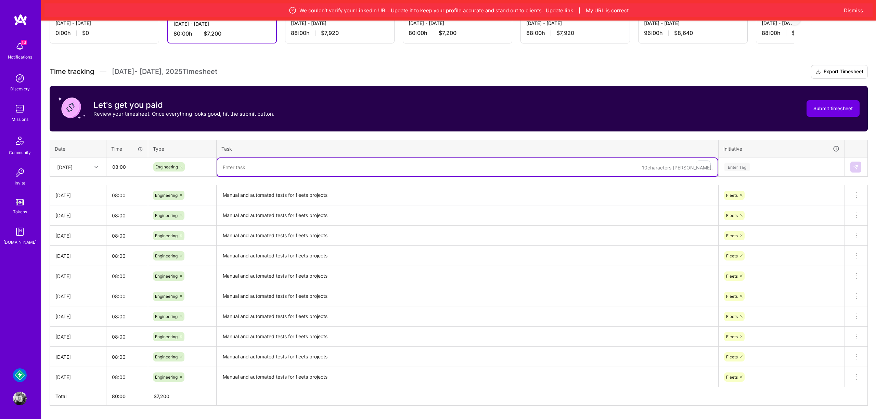
paste textarea "Manual and automated tests for fleets projects"
type textarea "Manual and automated tests for fleets projects"
drag, startPoint x: 736, startPoint y: 160, endPoint x: 746, endPoint y: 166, distance: 11.3
click at [736, 160] on div "Enter Tag" at bounding box center [781, 167] width 125 height 18
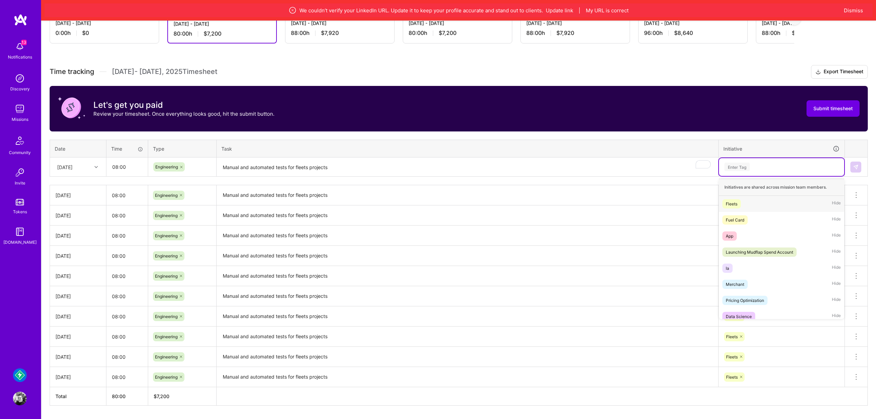
click at [747, 207] on div "Fleets Hide" at bounding box center [781, 204] width 125 height 16
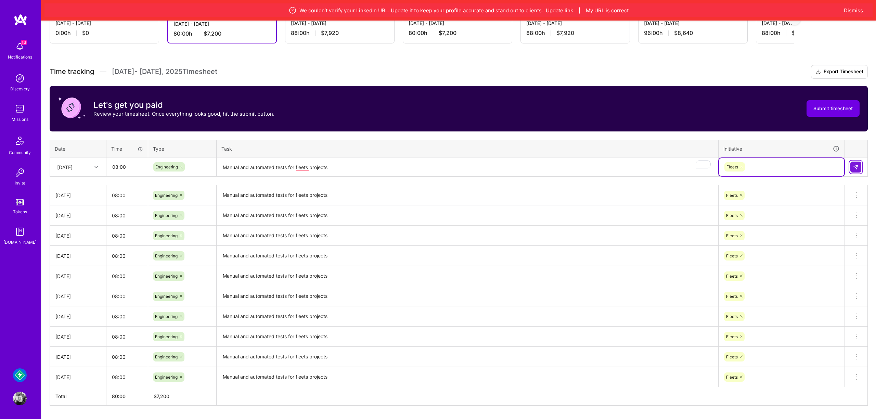
click at [856, 165] on img at bounding box center [855, 166] width 5 height 5
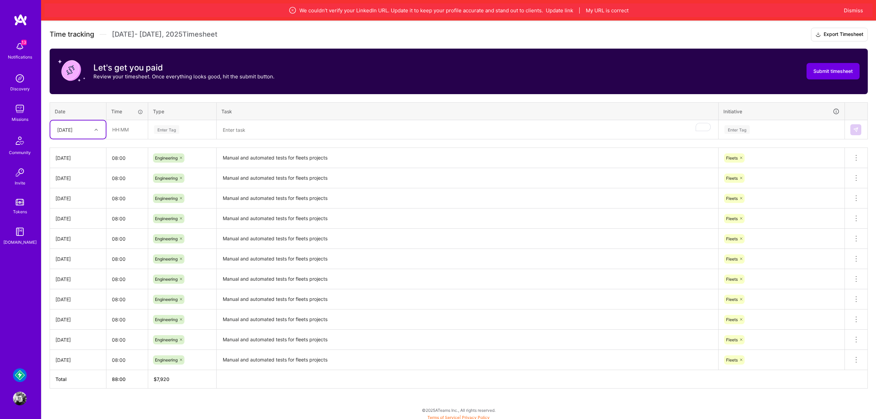
scroll to position [194, 0]
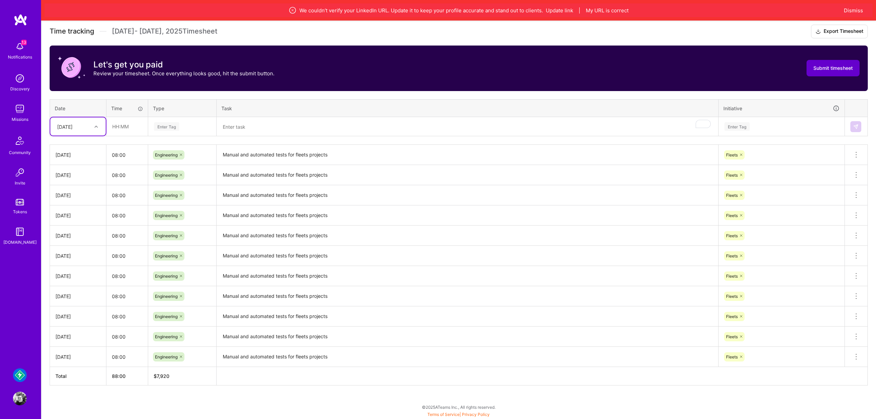
click at [821, 71] on span "Submit timesheet" at bounding box center [832, 68] width 39 height 7
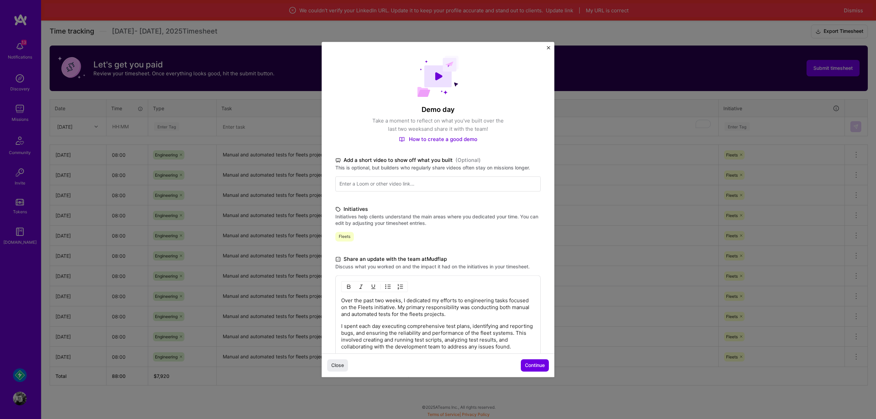
click at [531, 366] on span "Continue" at bounding box center [535, 365] width 20 height 7
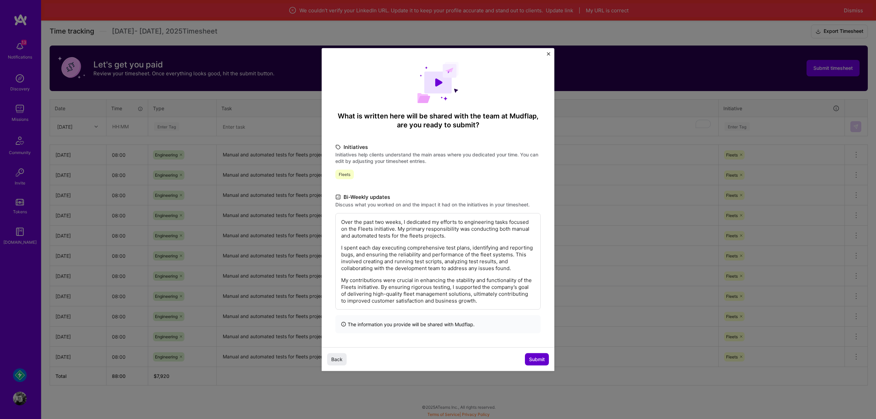
click at [532, 361] on span "Submit" at bounding box center [537, 358] width 16 height 7
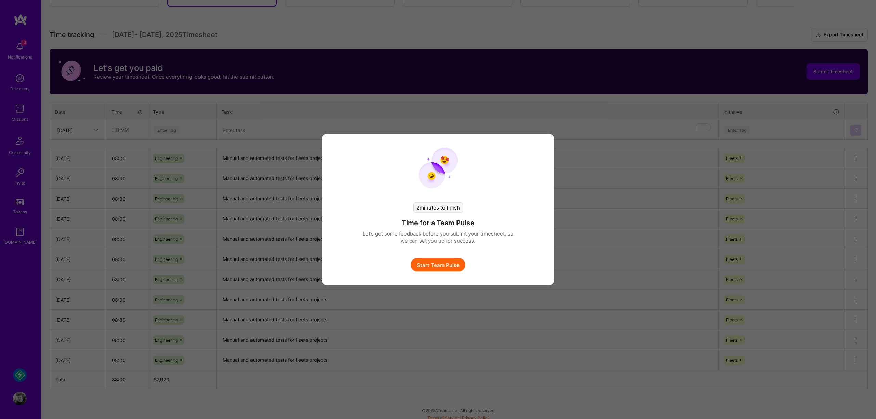
scroll to position [191, 0]
click at [458, 268] on button "Start Team Pulse" at bounding box center [438, 265] width 55 height 14
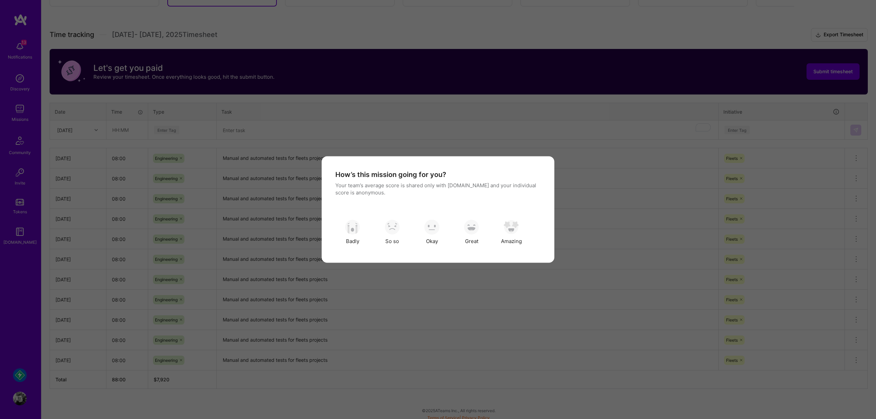
click at [541, 218] on div "How’s this mission going for you? Your team’s average score is shared only with…" at bounding box center [438, 209] width 233 height 106
click at [511, 230] on img "modal" at bounding box center [511, 226] width 15 height 15
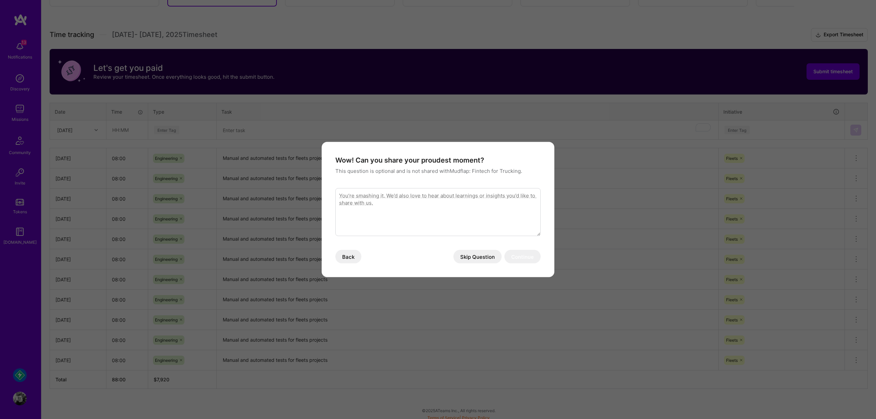
drag, startPoint x: 490, startPoint y: 246, endPoint x: 486, endPoint y: 256, distance: 10.3
click at [489, 249] on div "Wow! Can you share your proudest moment? This question is optional and is not s…" at bounding box center [437, 210] width 205 height 108
click at [485, 258] on button "Skip Question" at bounding box center [477, 257] width 48 height 14
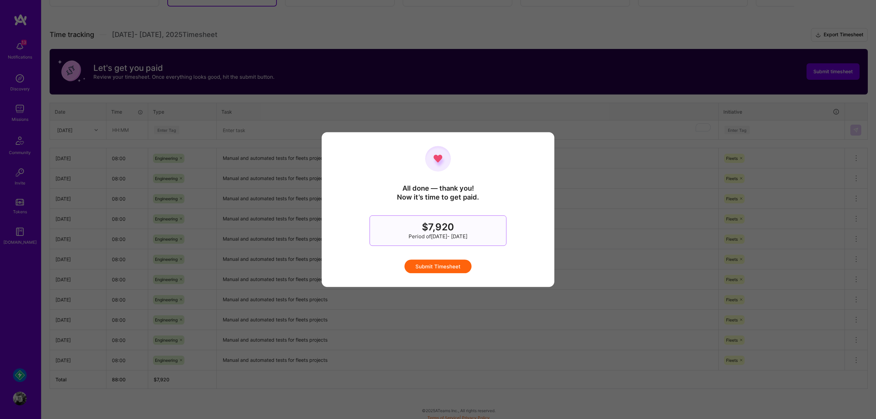
click at [453, 266] on button "Submit Timesheet" at bounding box center [437, 266] width 67 height 14
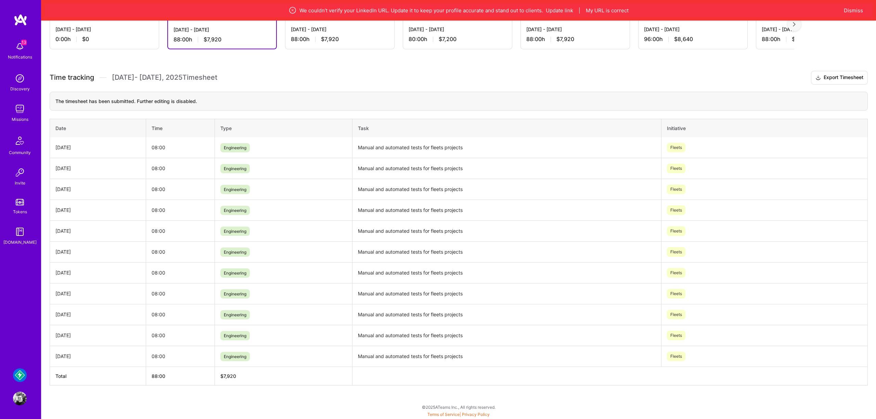
scroll to position [147, 0]
click at [355, 76] on h3 "Time tracking [DATE] - [DATE] Timesheet Export Timesheet" at bounding box center [459, 78] width 818 height 14
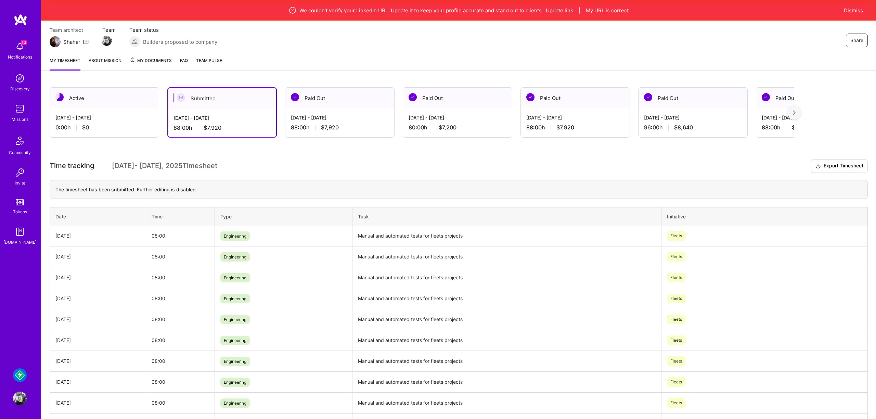
scroll to position [0, 0]
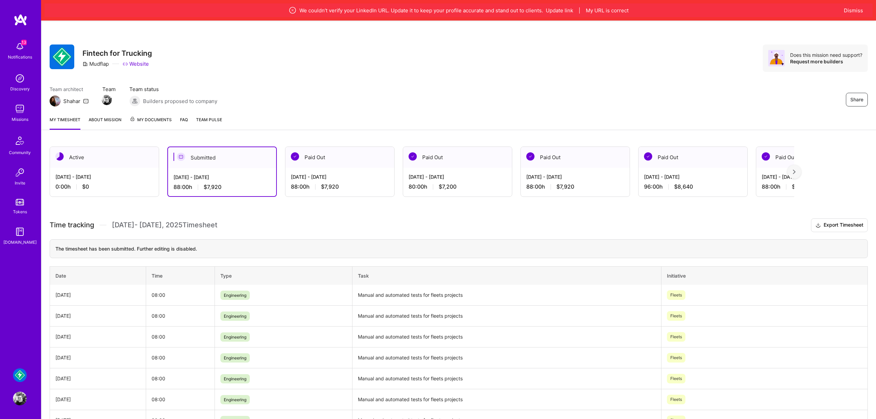
click at [110, 122] on link "About Mission" at bounding box center [105, 123] width 33 height 14
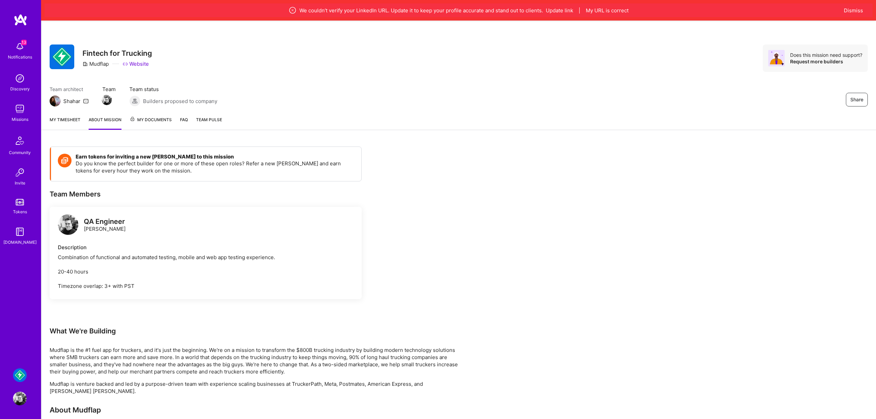
click at [212, 114] on div "My timesheet About Mission My Documents FAQ Team Pulse" at bounding box center [458, 121] width 834 height 20
click at [212, 118] on span "Team Pulse" at bounding box center [209, 119] width 26 height 5
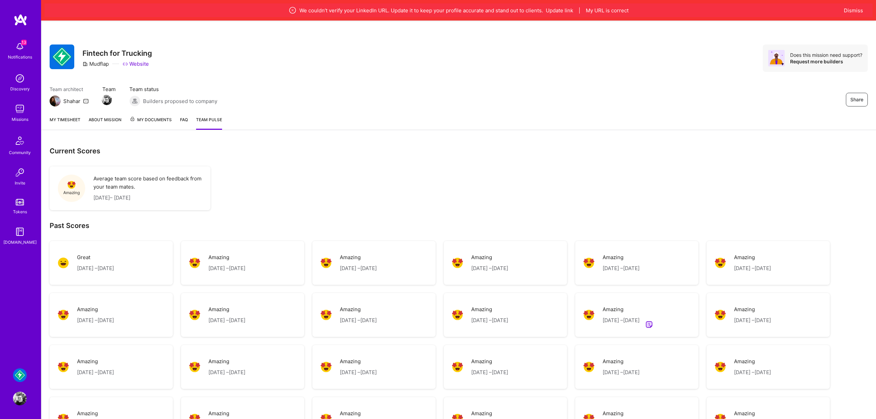
click at [66, 123] on link "My timesheet" at bounding box center [65, 123] width 31 height 14
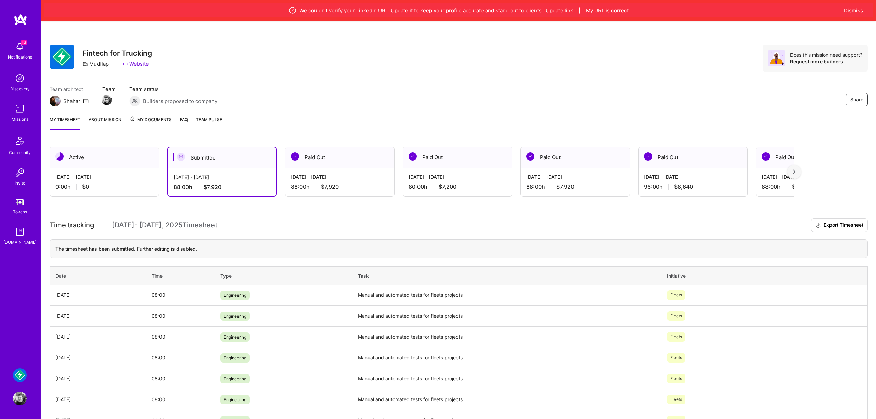
click at [207, 120] on span "Team Pulse" at bounding box center [209, 119] width 26 height 5
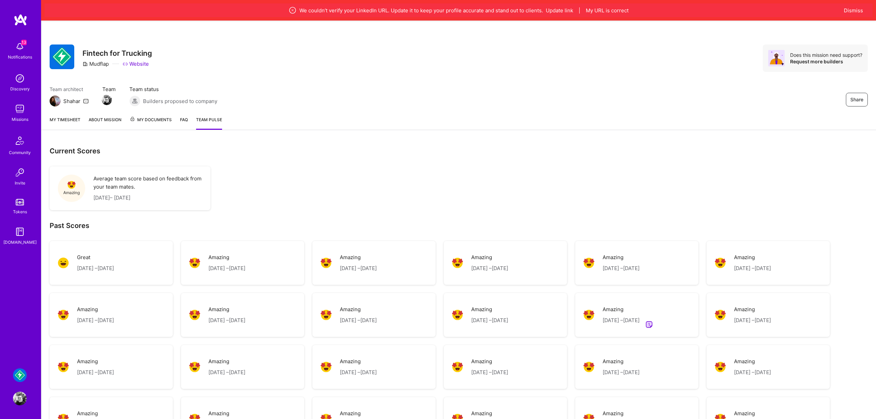
click at [71, 121] on link "My timesheet" at bounding box center [65, 123] width 31 height 14
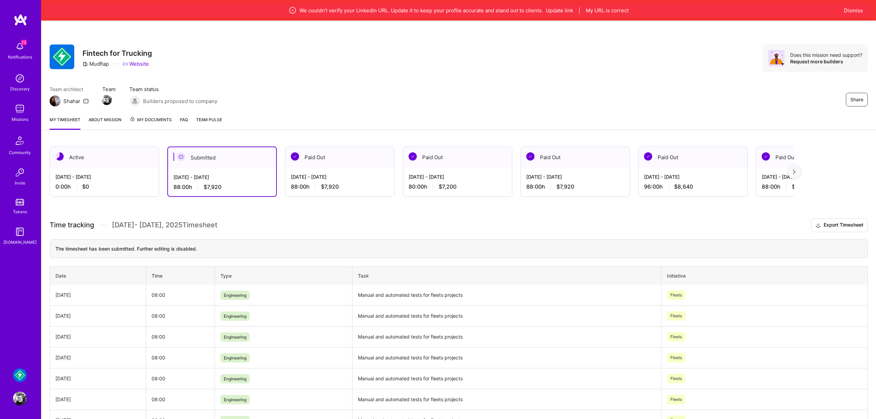
click at [105, 122] on link "About Mission" at bounding box center [105, 123] width 33 height 14
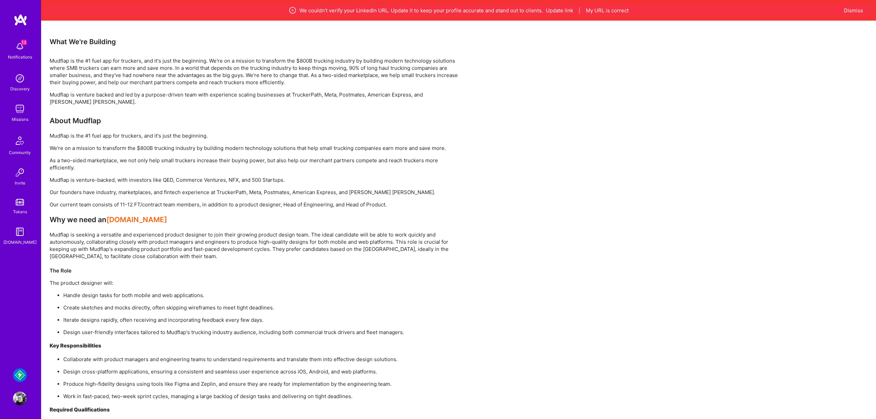
scroll to position [65, 0]
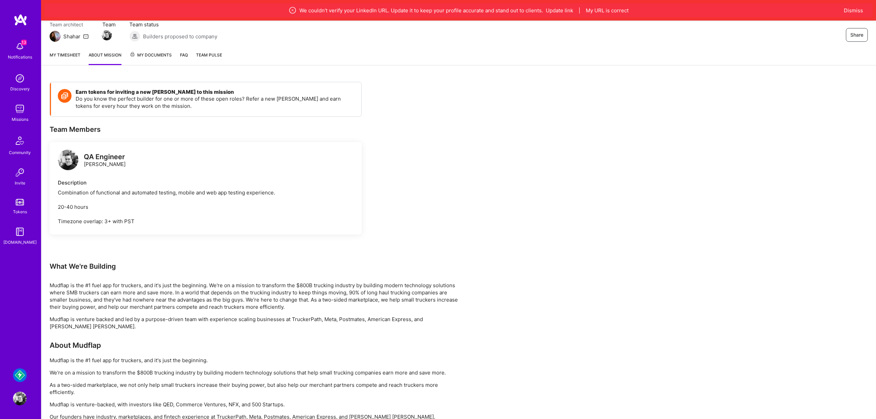
click at [156, 54] on span "My Documents" at bounding box center [151, 55] width 42 height 8
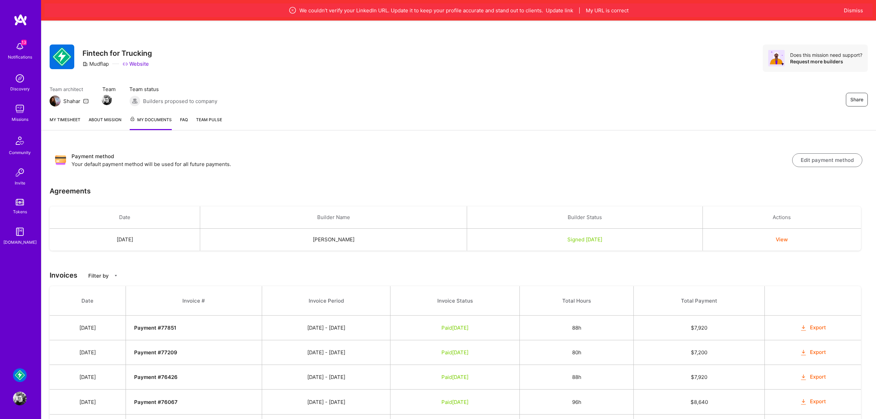
click at [182, 121] on link "FAQ" at bounding box center [184, 123] width 8 height 14
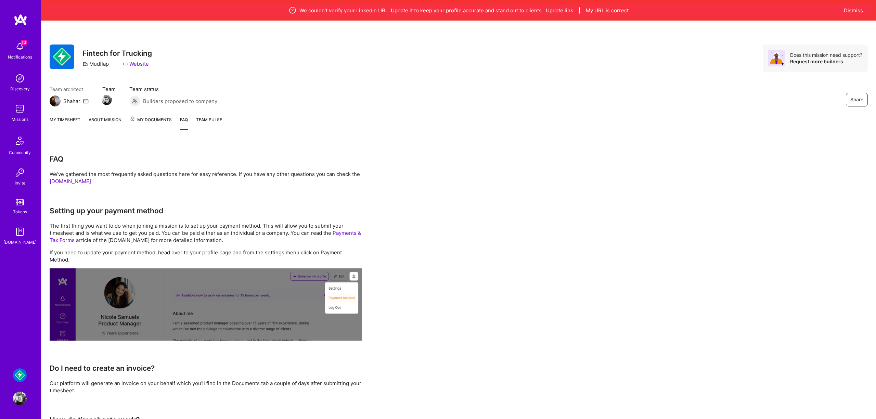
click at [210, 103] on span "Builders proposed to company" at bounding box center [180, 101] width 74 height 7
click at [210, 121] on span "Team Pulse" at bounding box center [209, 119] width 26 height 5
